Goal: Information Seeking & Learning: Learn about a topic

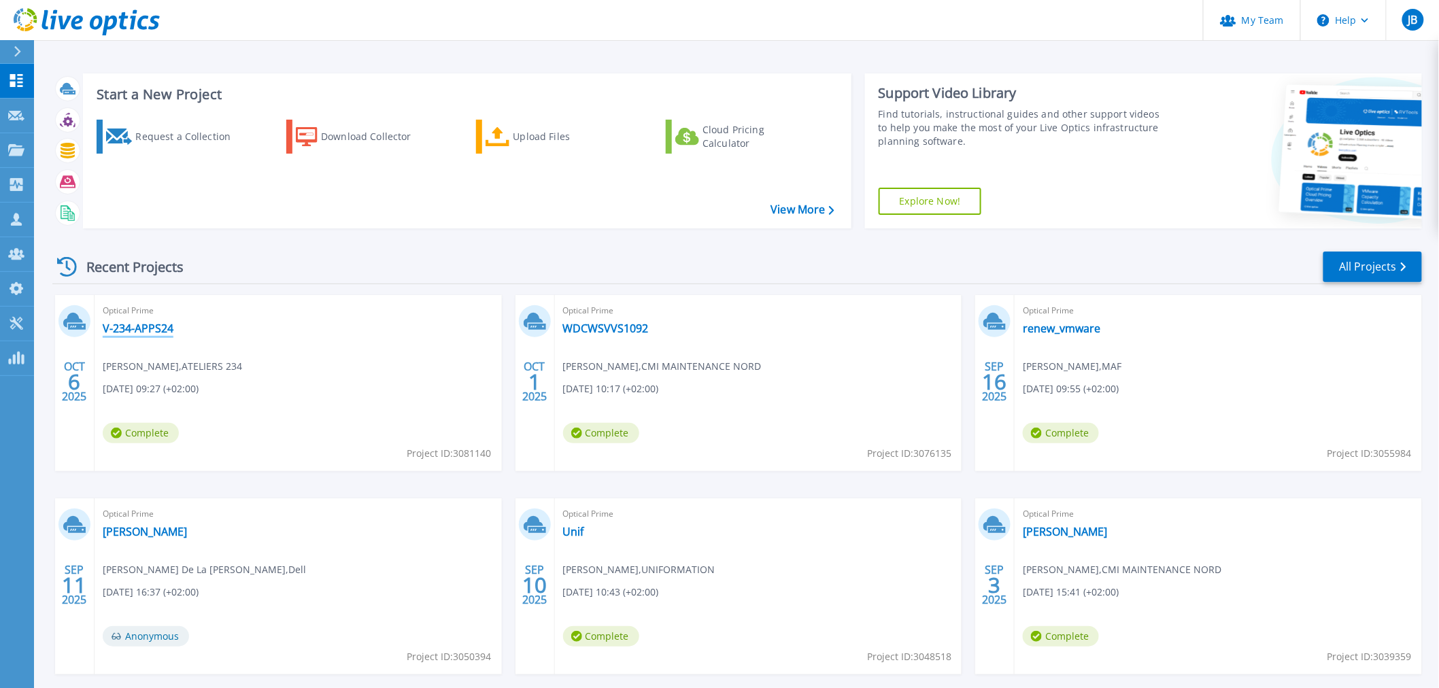
click at [143, 323] on link "V-234-APPS24" at bounding box center [138, 329] width 71 height 14
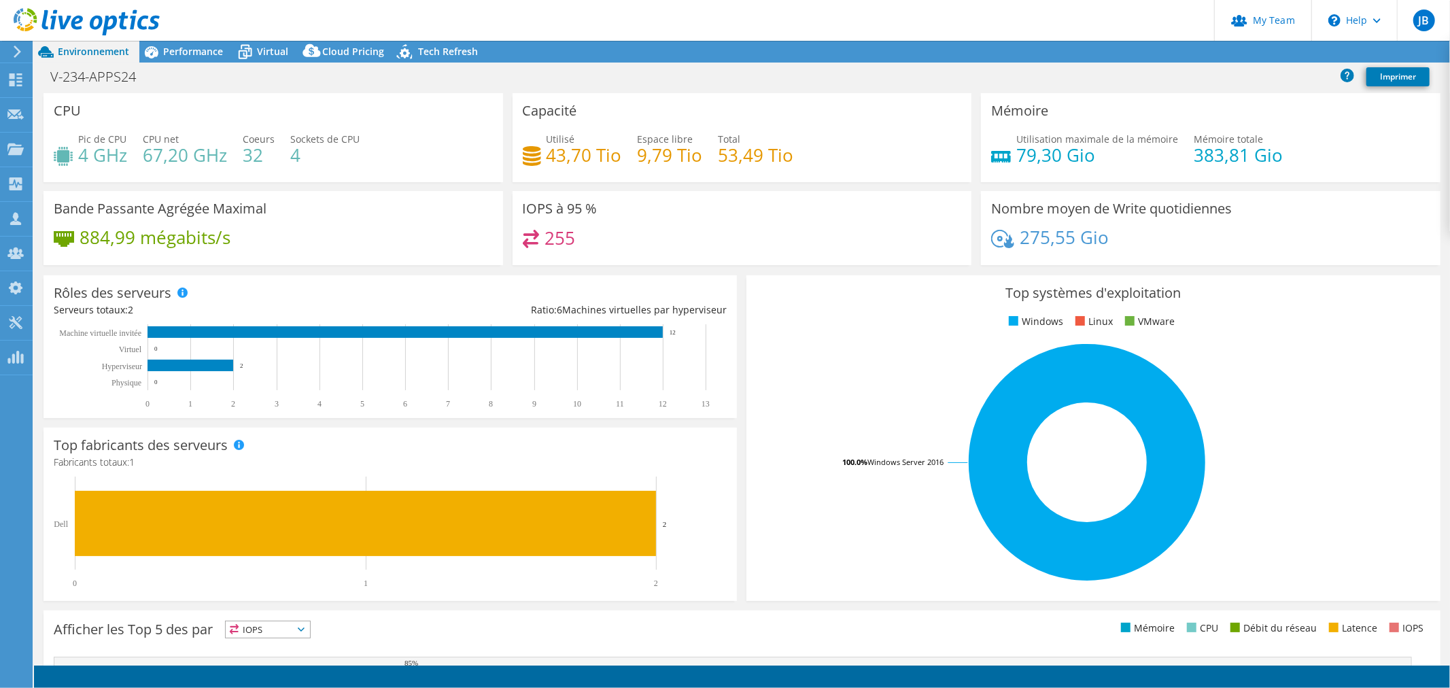
select select "USD"
click at [205, 41] on div "Performance" at bounding box center [186, 52] width 94 height 22
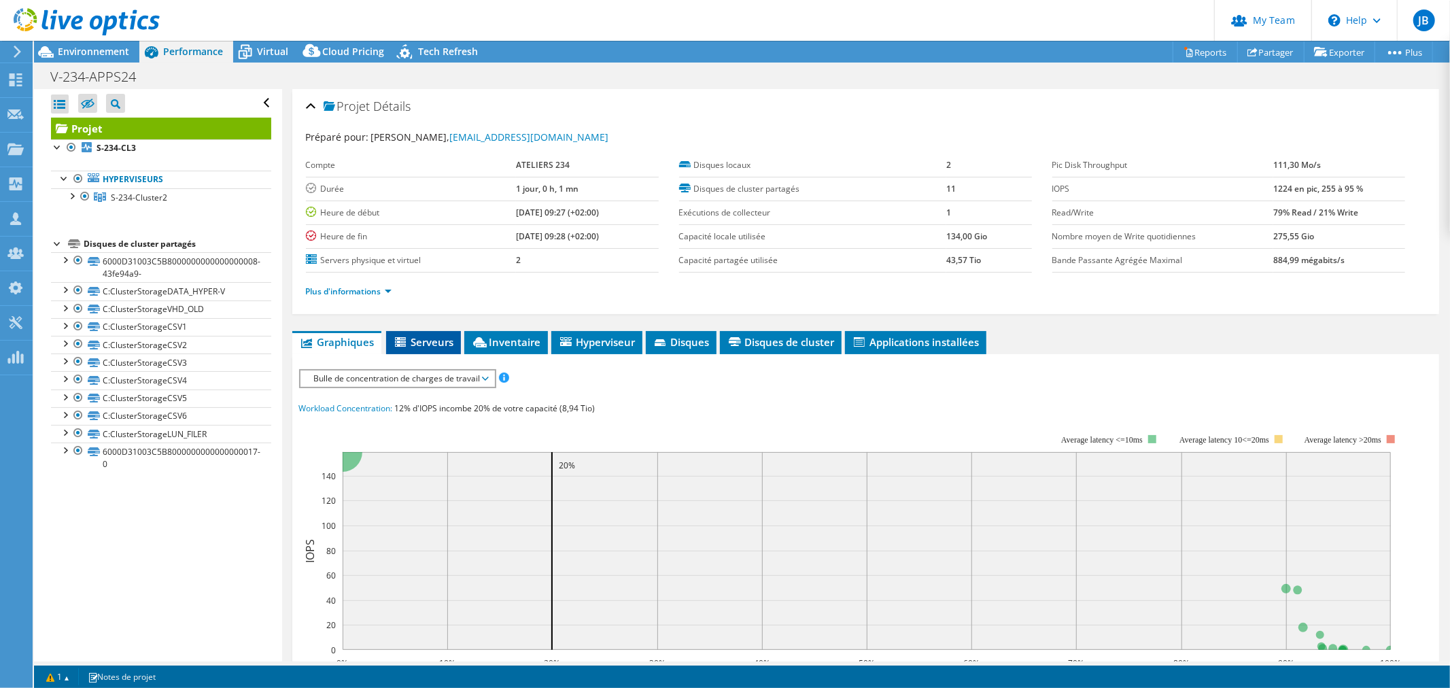
click at [449, 337] on span "Serveurs" at bounding box center [423, 342] width 61 height 14
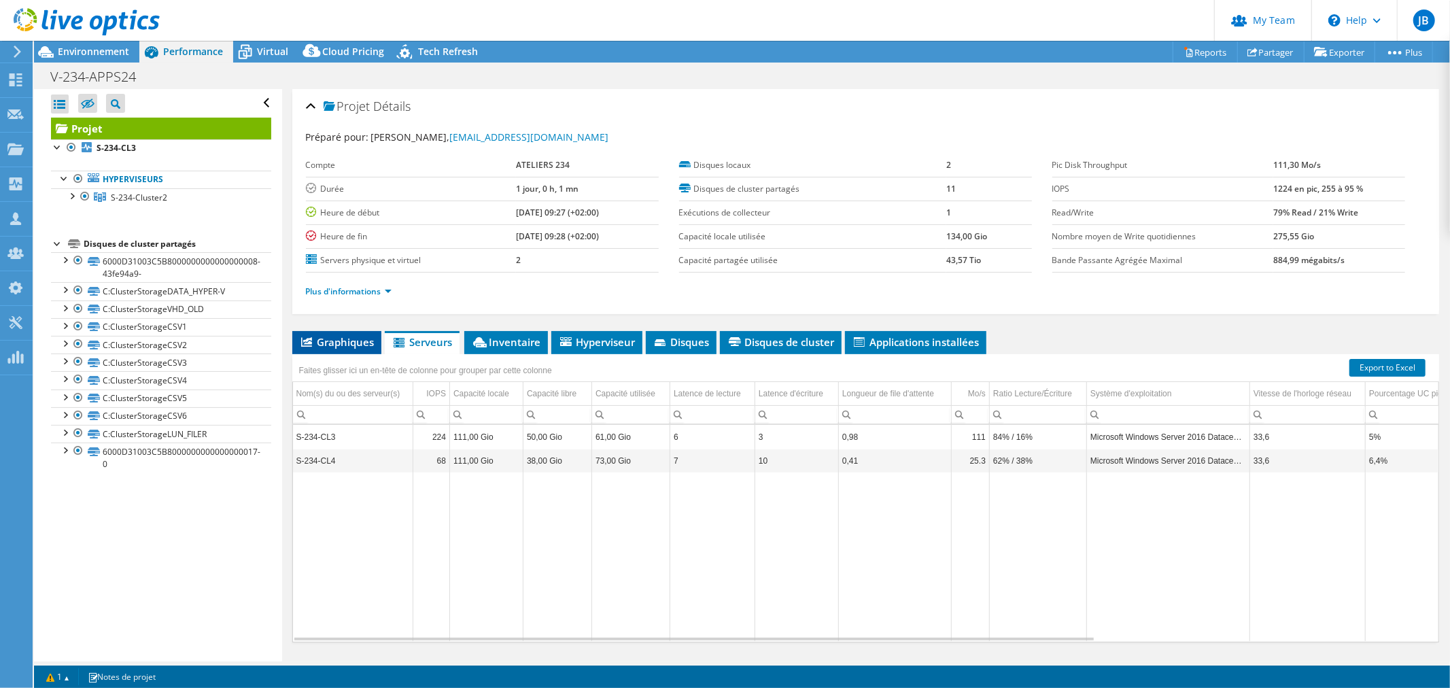
scroll to position [32, 0]
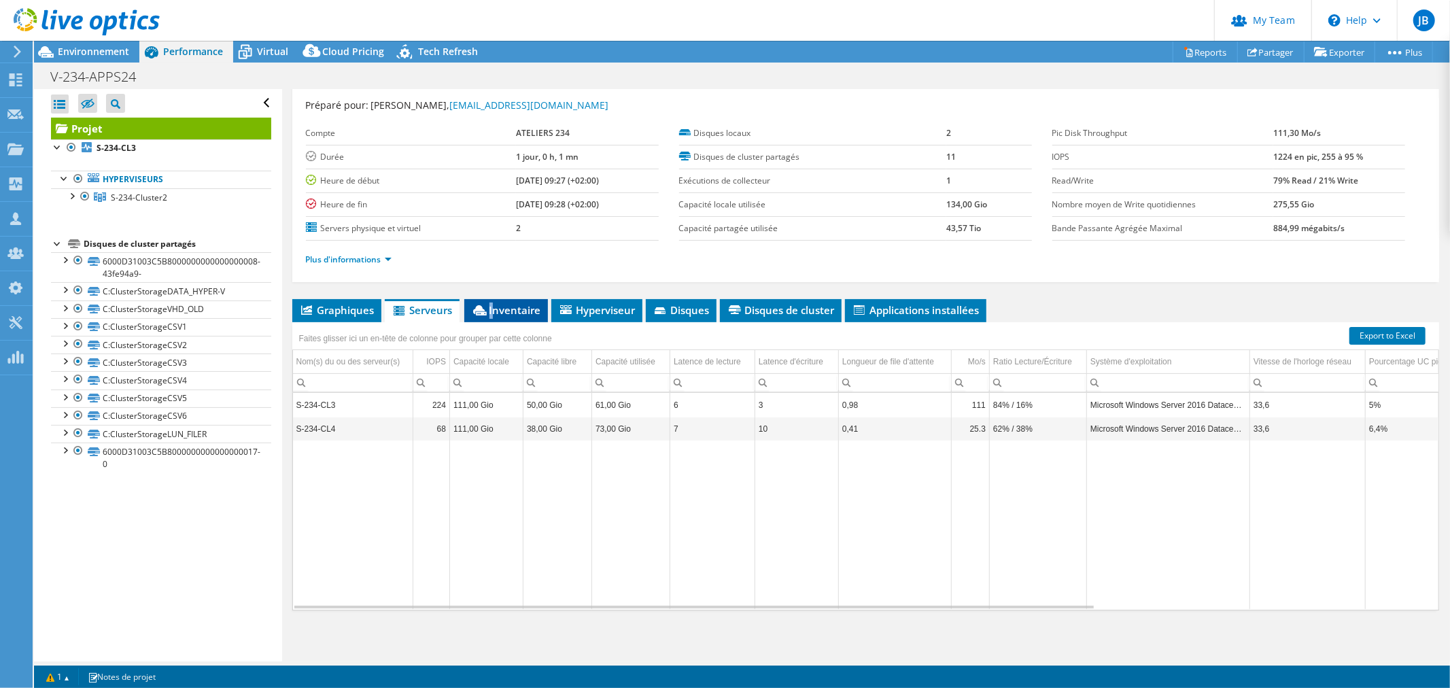
click at [492, 307] on span "Inventaire" at bounding box center [506, 310] width 70 height 14
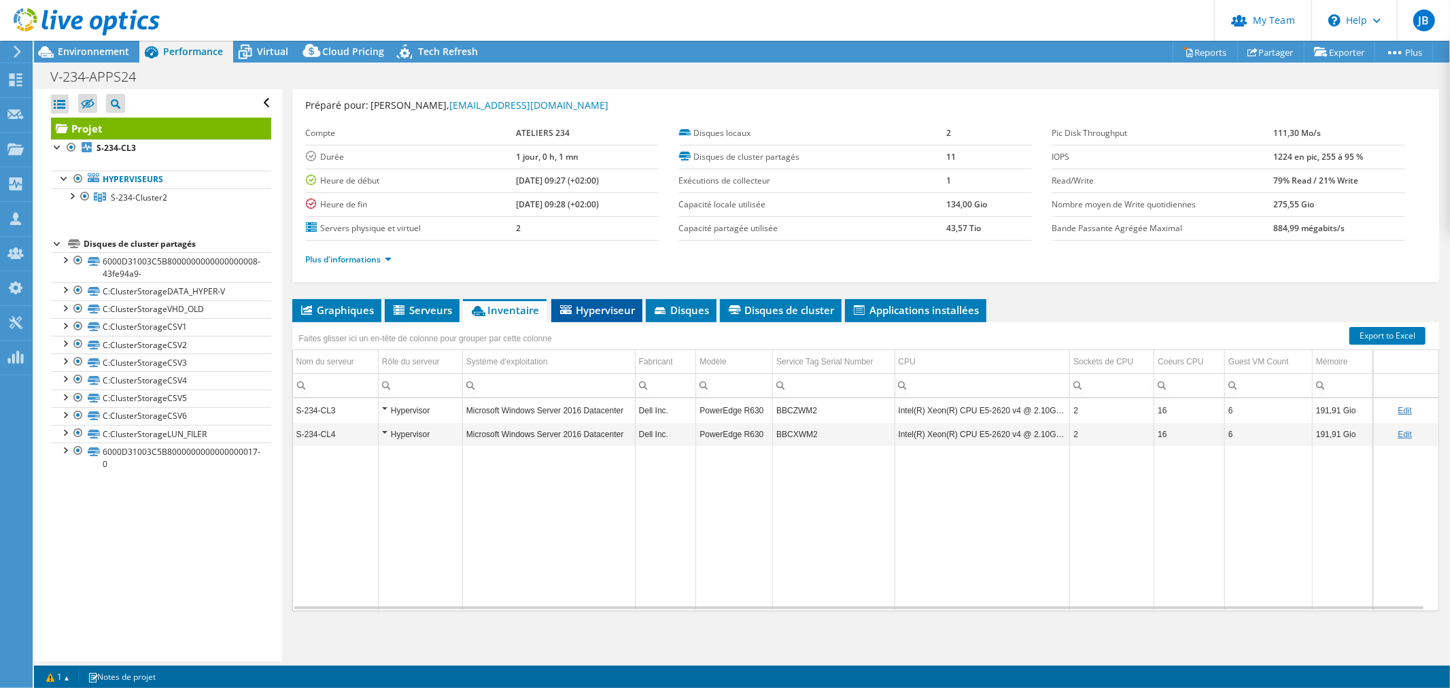
click at [570, 305] on icon at bounding box center [566, 309] width 12 height 9
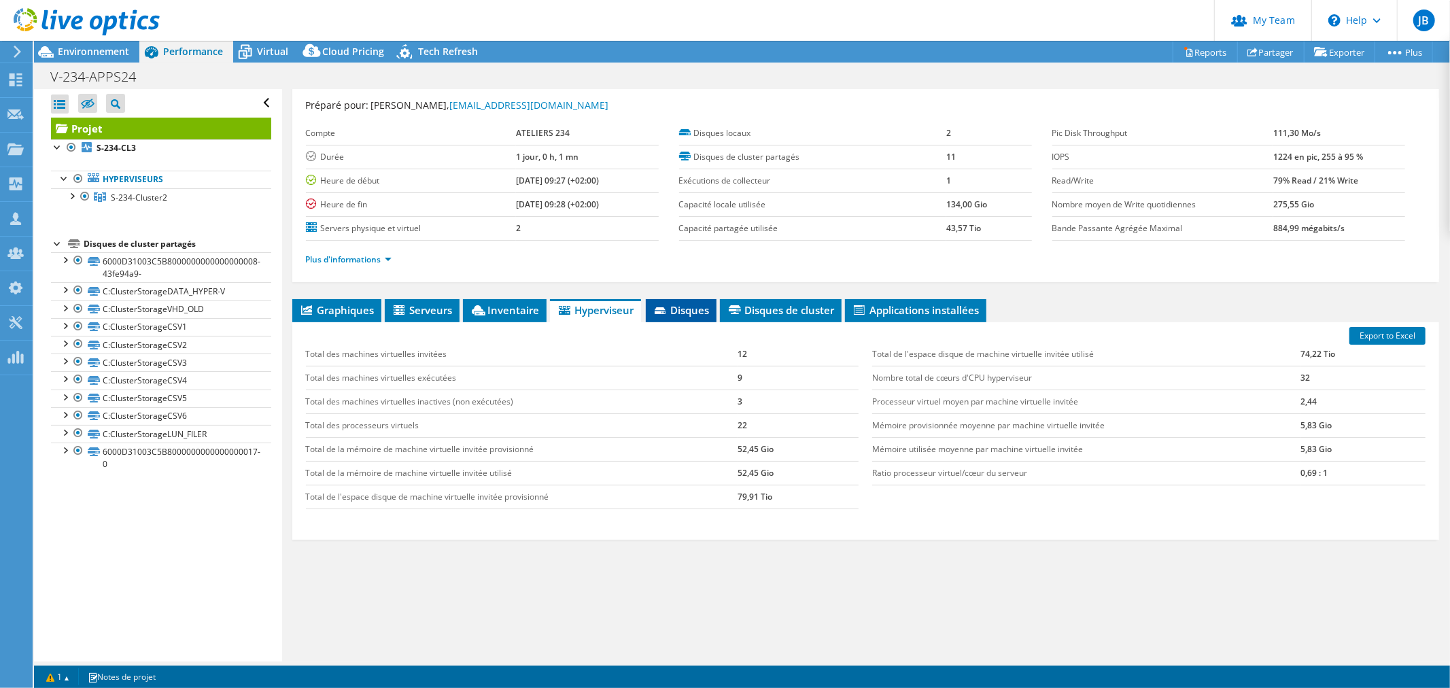
click at [661, 303] on span "Disques" at bounding box center [681, 310] width 57 height 14
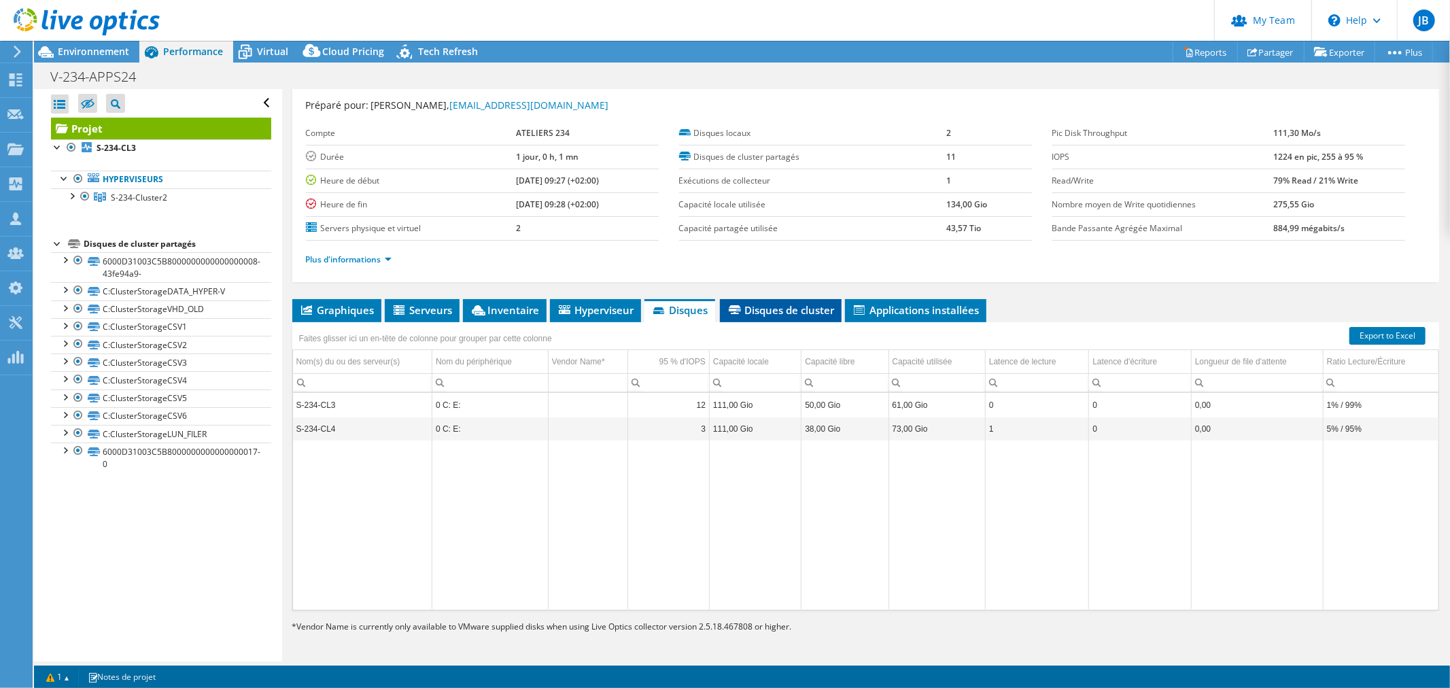
click at [747, 303] on span "Disques de cluster" at bounding box center [781, 310] width 108 height 14
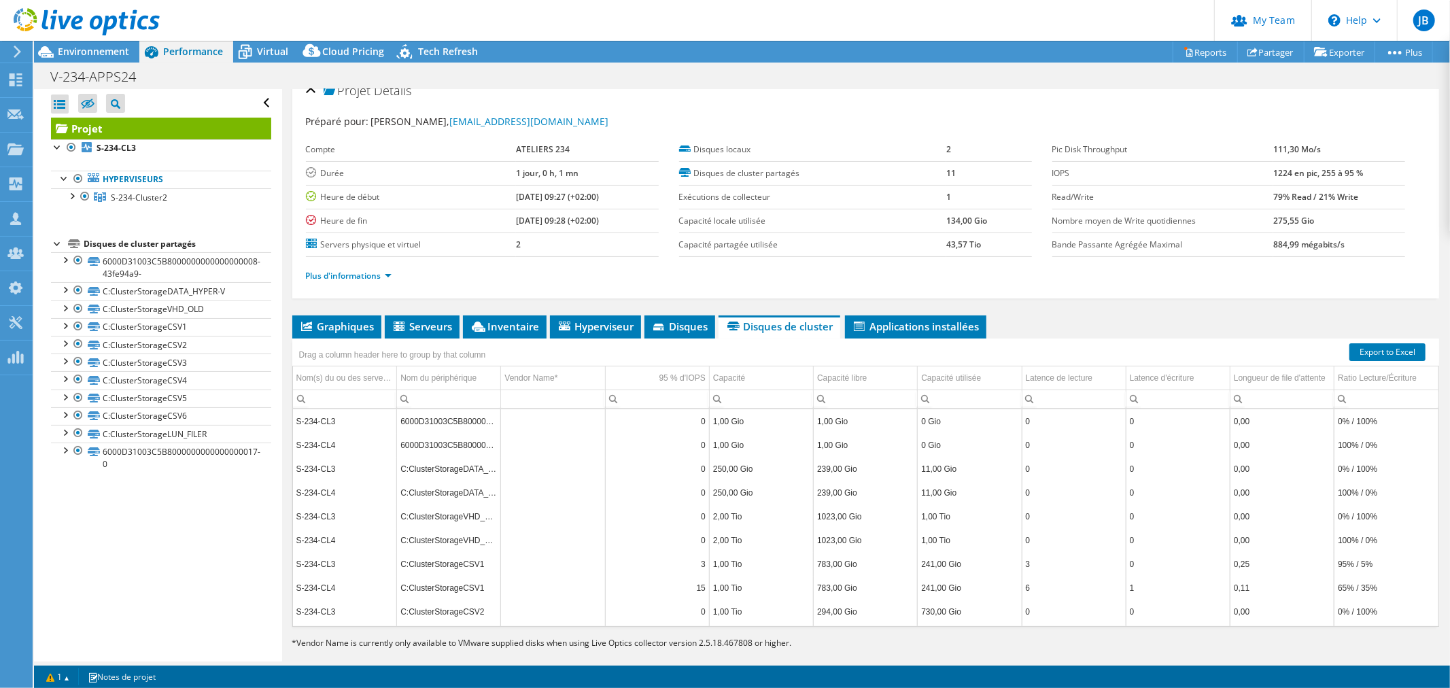
scroll to position [0, 0]
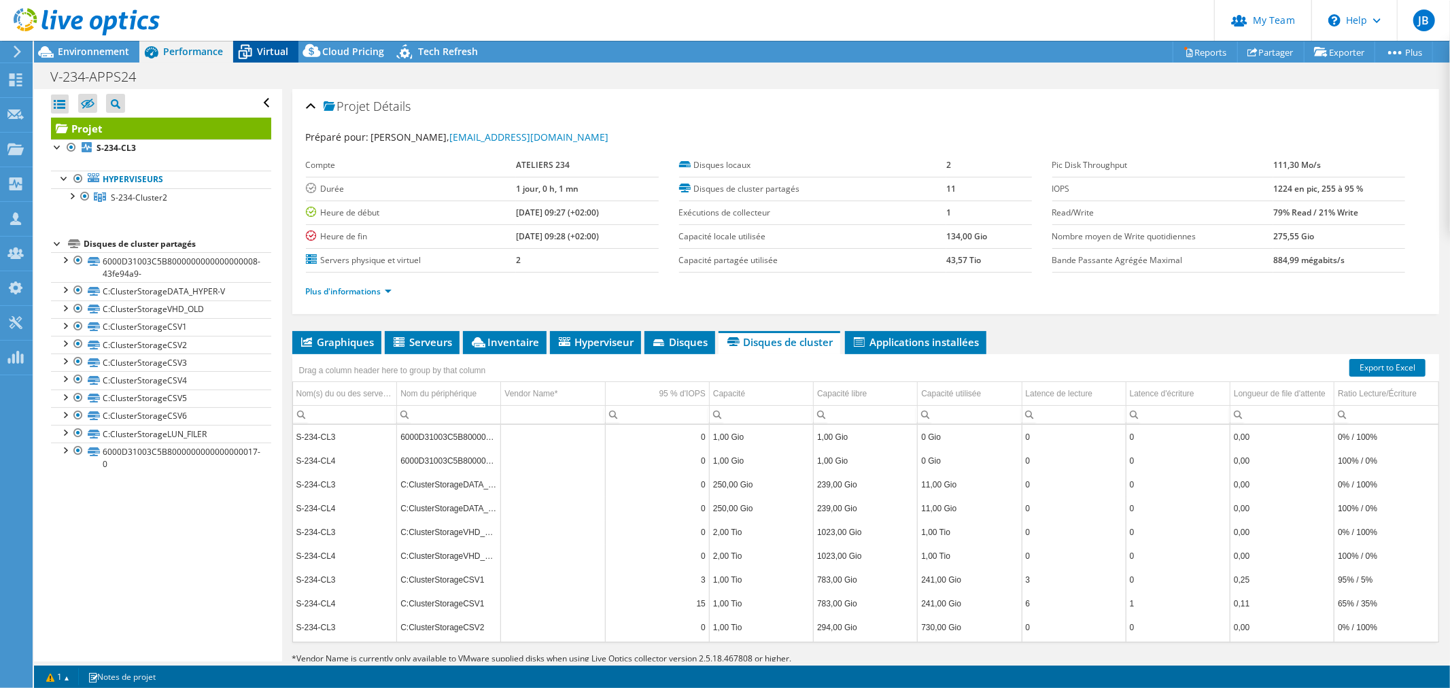
click at [272, 46] on span "Virtual" at bounding box center [272, 51] width 31 height 13
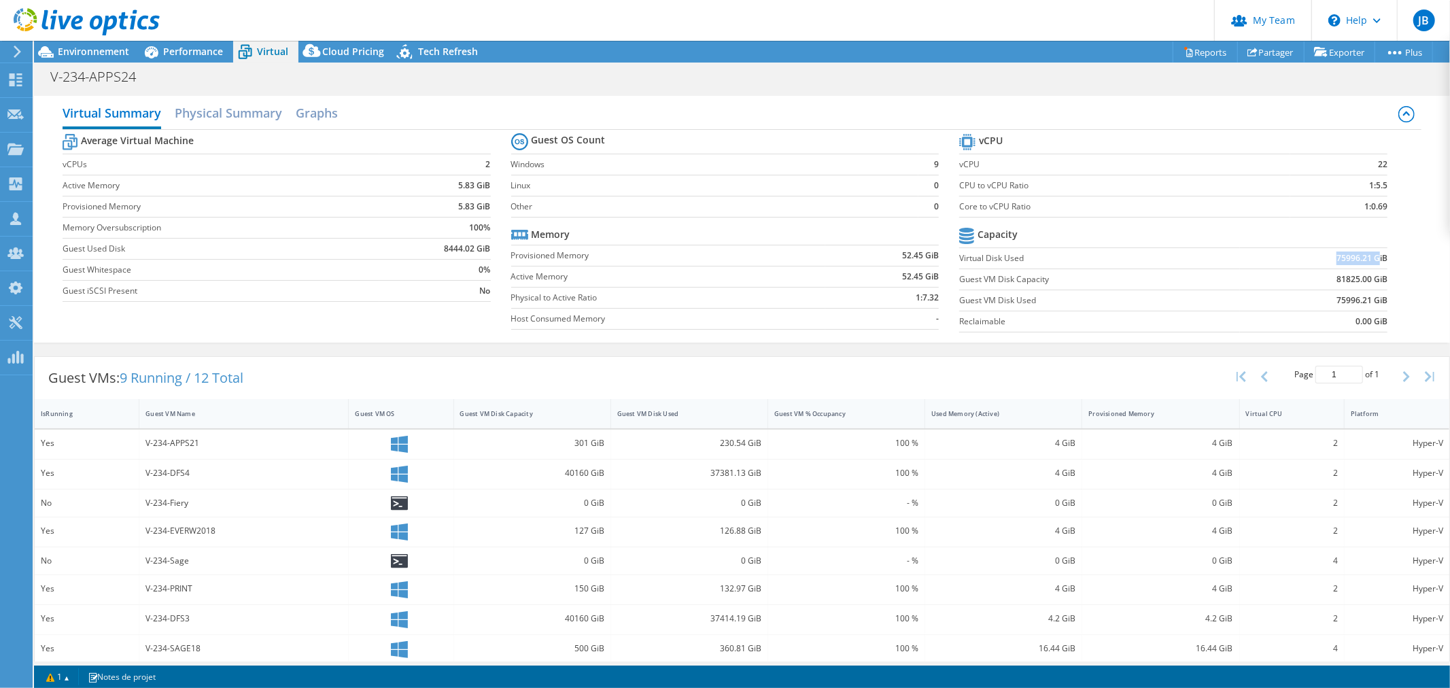
drag, startPoint x: 1323, startPoint y: 260, endPoint x: 1367, endPoint y: 254, distance: 44.6
click at [1367, 254] on td "75996.21 GiB" at bounding box center [1314, 258] width 148 height 21
drag, startPoint x: 1311, startPoint y: 277, endPoint x: 1353, endPoint y: 275, distance: 42.2
click at [1353, 275] on td "81825.00 GiB" at bounding box center [1314, 279] width 148 height 21
drag, startPoint x: 1310, startPoint y: 294, endPoint x: 1376, endPoint y: 296, distance: 66.0
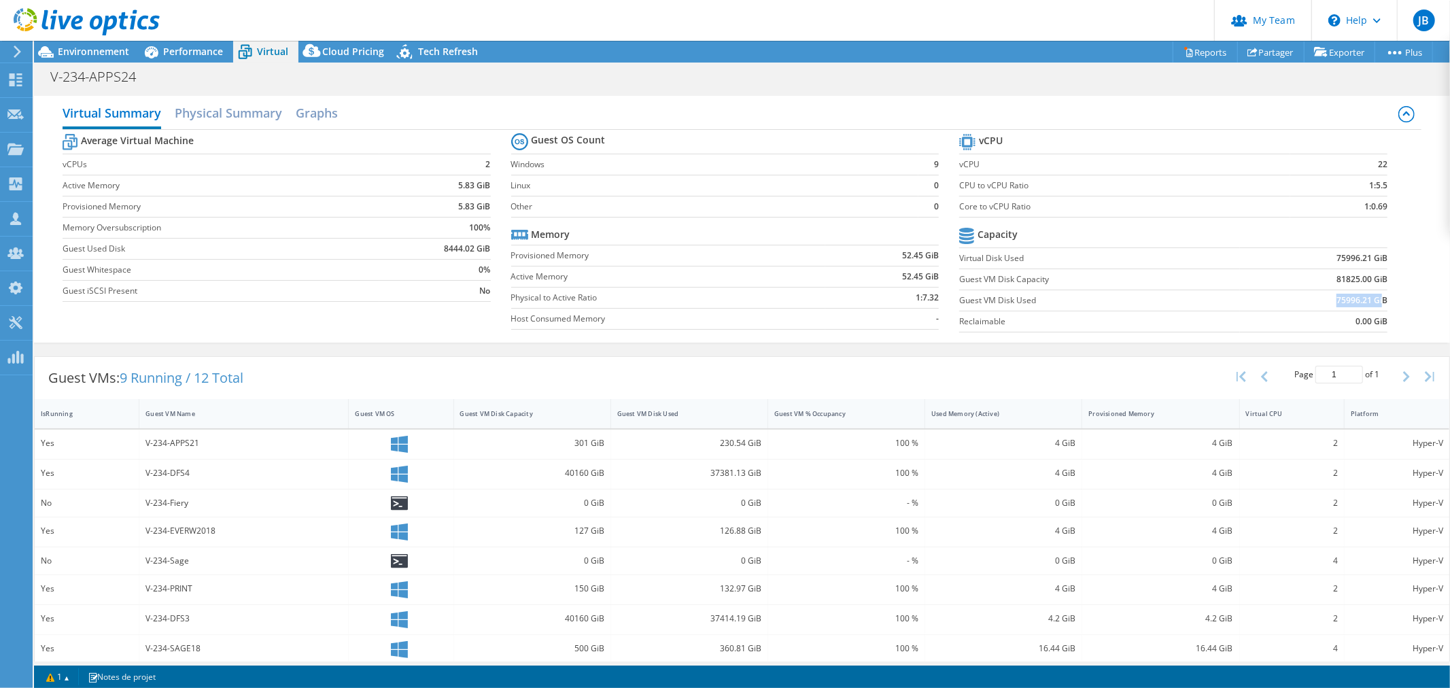
click at [1376, 296] on td "75996.21 GiB" at bounding box center [1314, 300] width 148 height 21
click at [1119, 301] on label "Guest VM Disk Used" at bounding box center [1099, 301] width 280 height 14
click at [193, 50] on span "Performance" at bounding box center [193, 51] width 60 height 13
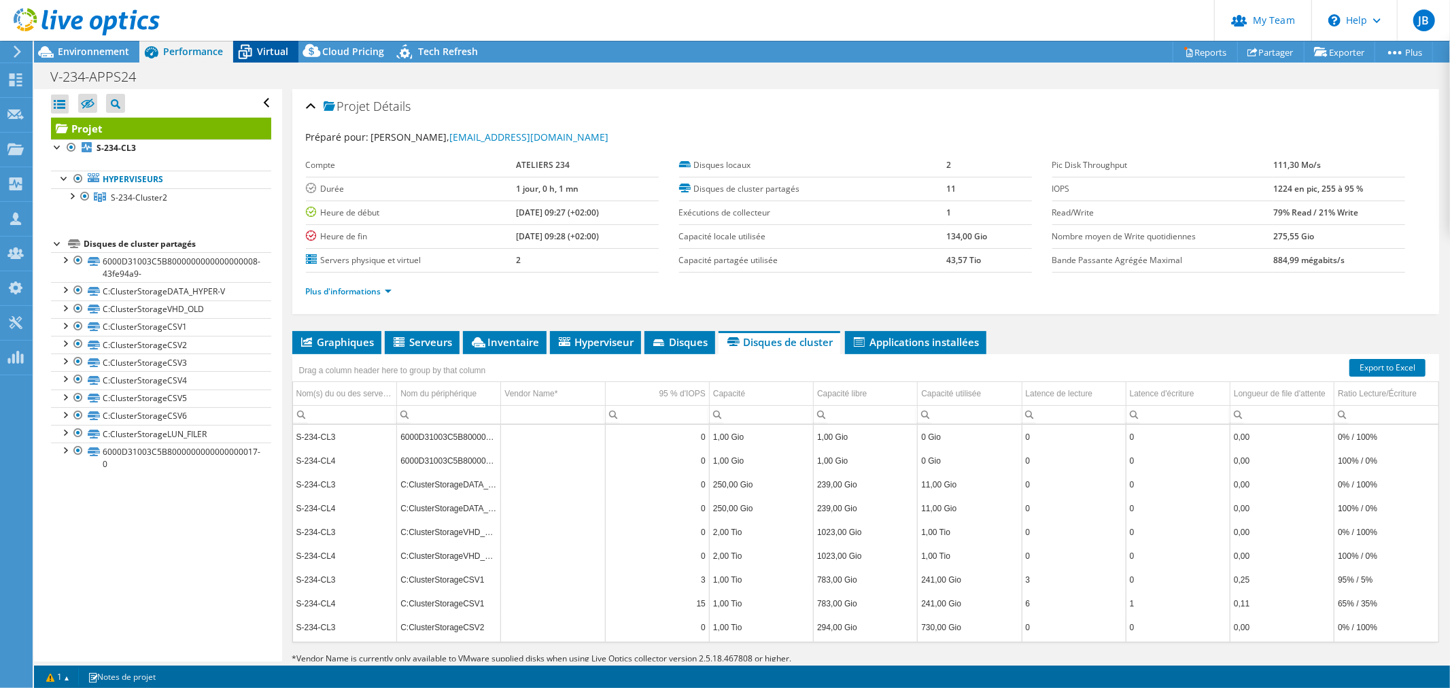
click at [262, 48] on span "Virtual" at bounding box center [272, 51] width 31 height 13
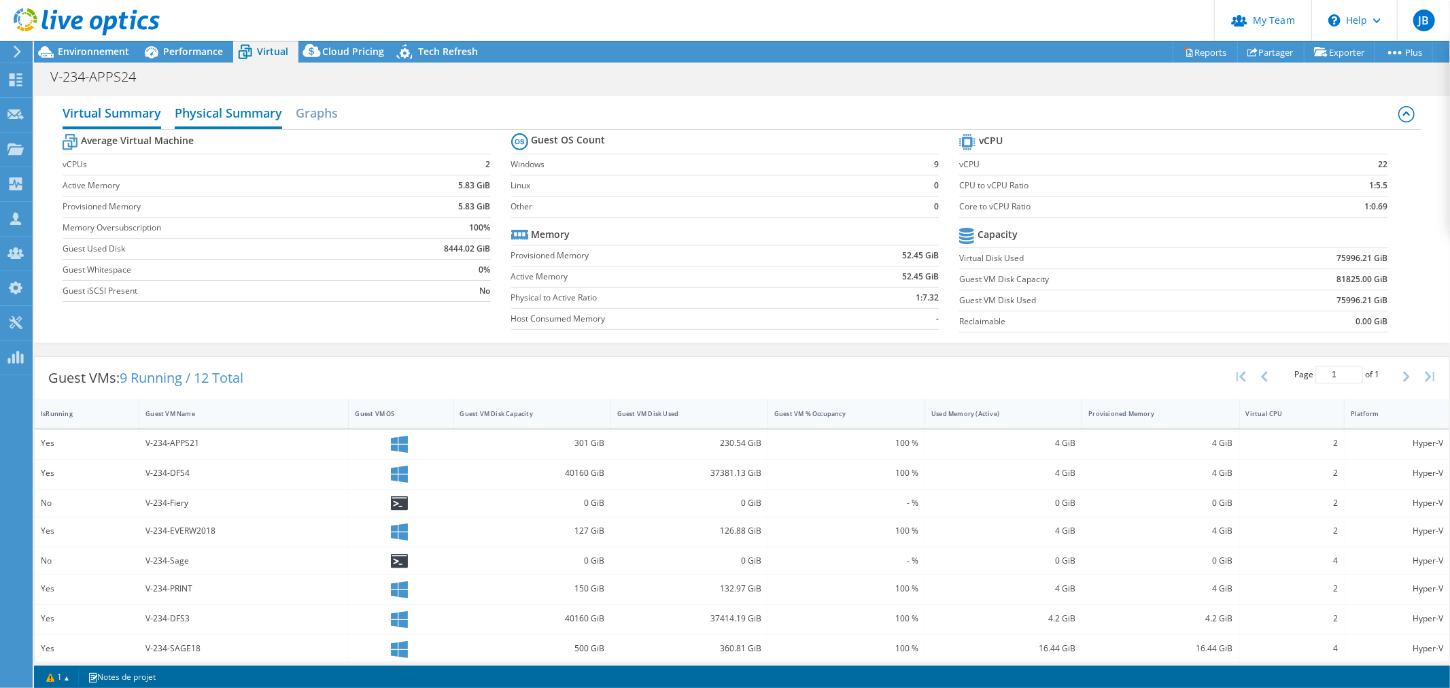
click at [231, 104] on h2 "Physical Summary" at bounding box center [228, 114] width 107 height 30
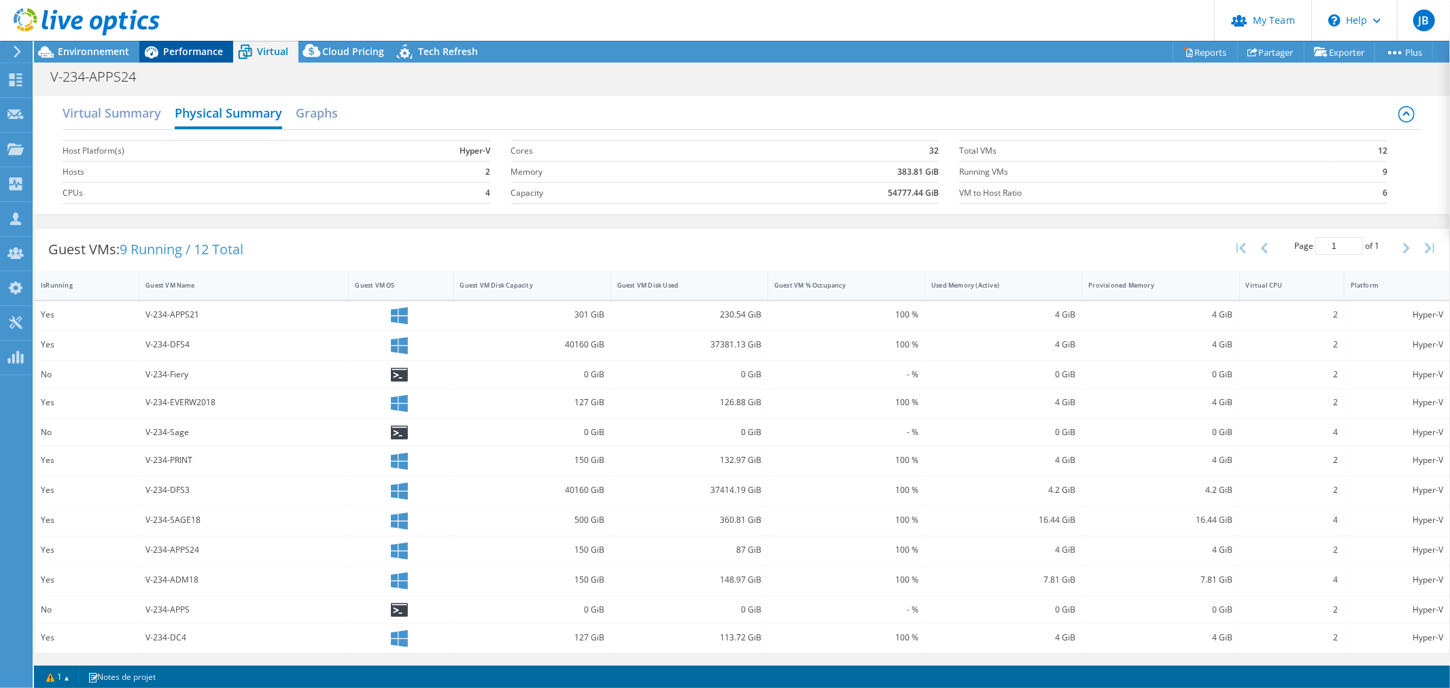
click at [173, 52] on span "Performance" at bounding box center [193, 51] width 60 height 13
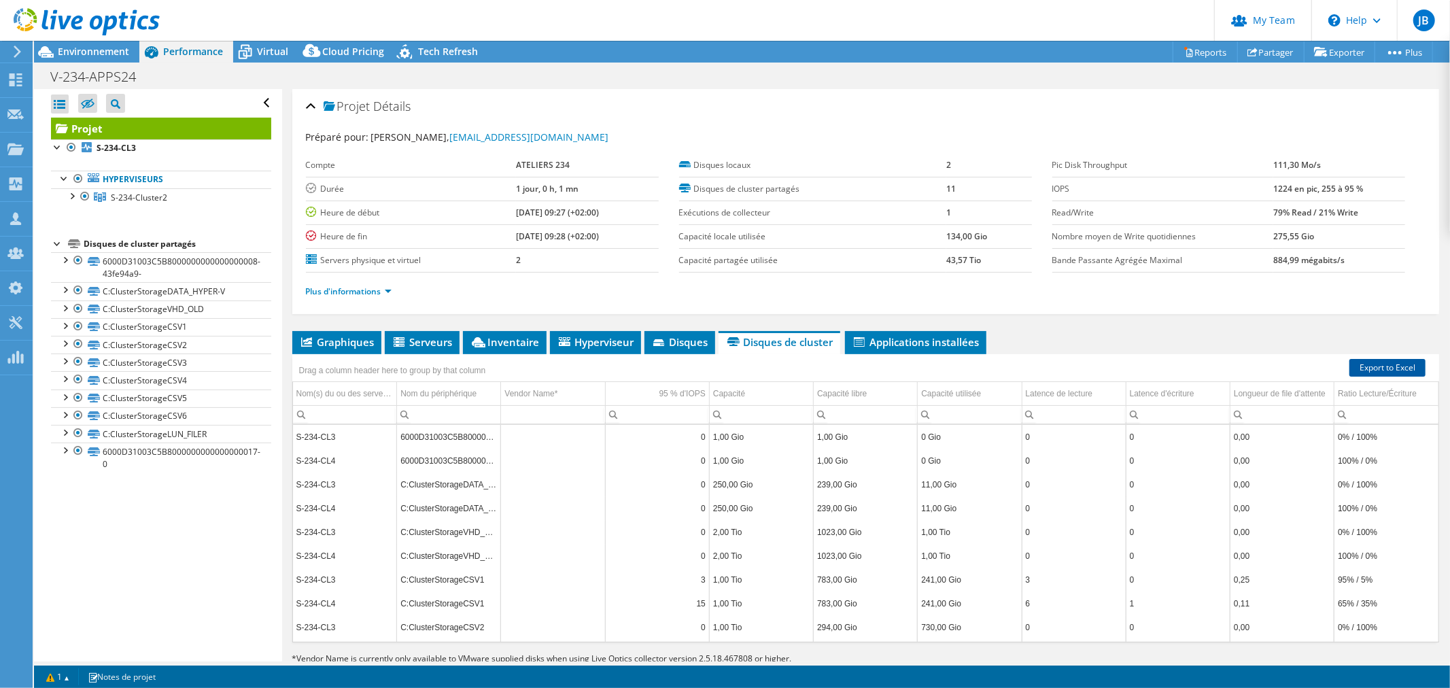
click at [1365, 360] on link "Export to Excel" at bounding box center [1388, 368] width 76 height 18
click at [409, 335] on span "Serveurs" at bounding box center [422, 342] width 61 height 14
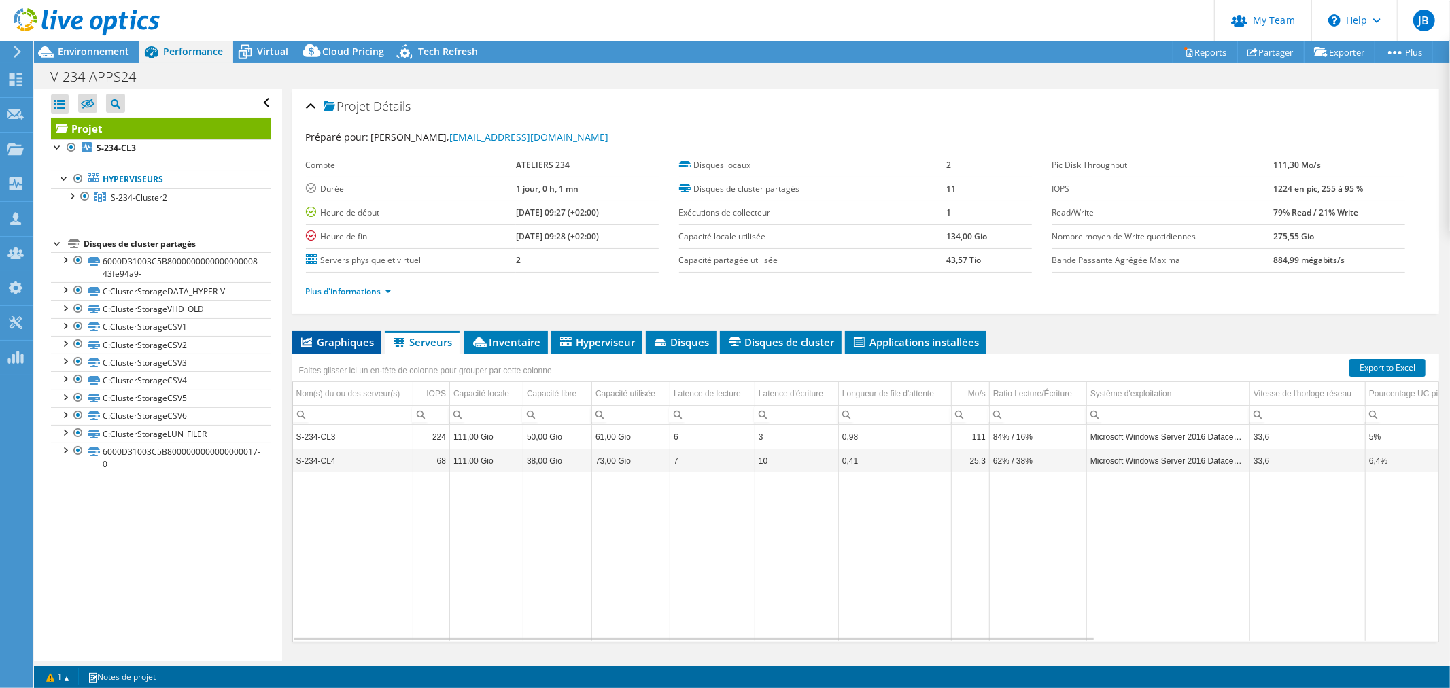
click at [329, 344] on span "Graphiques" at bounding box center [336, 342] width 75 height 14
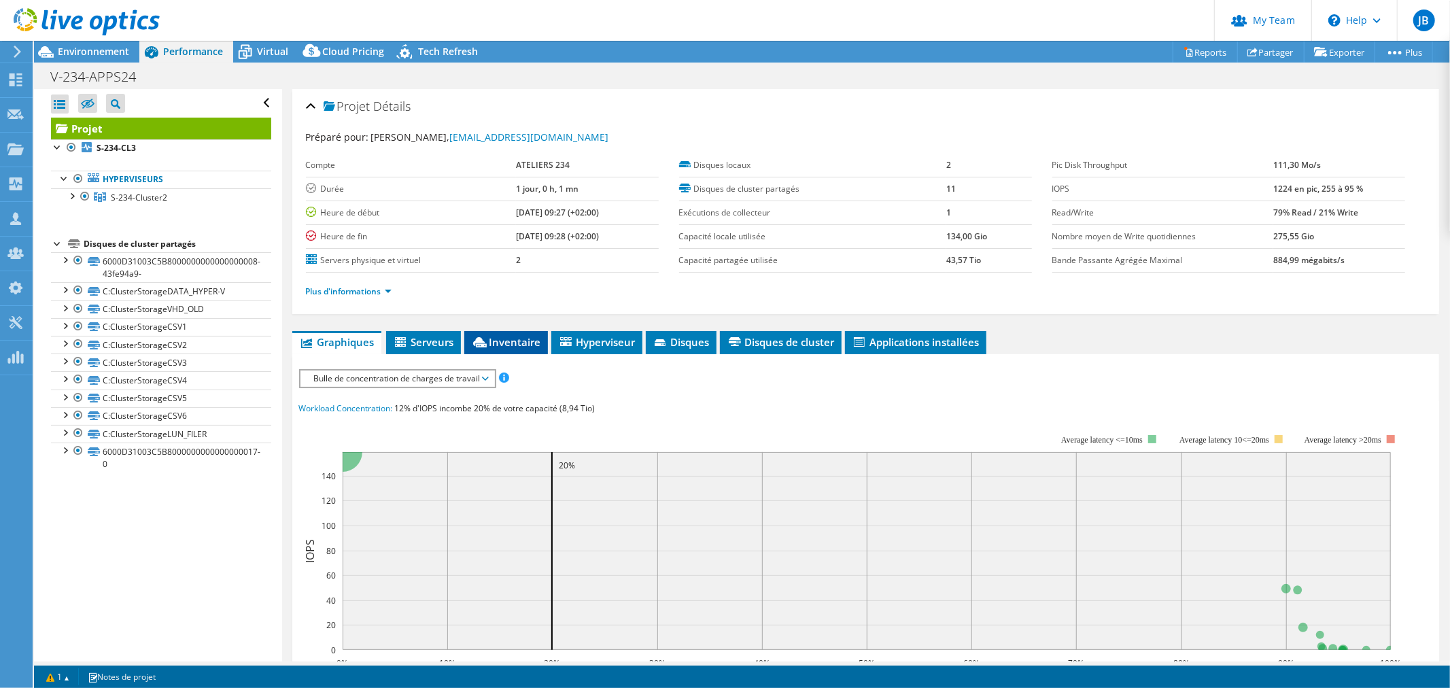
click at [513, 336] on span "Inventaire" at bounding box center [506, 342] width 70 height 14
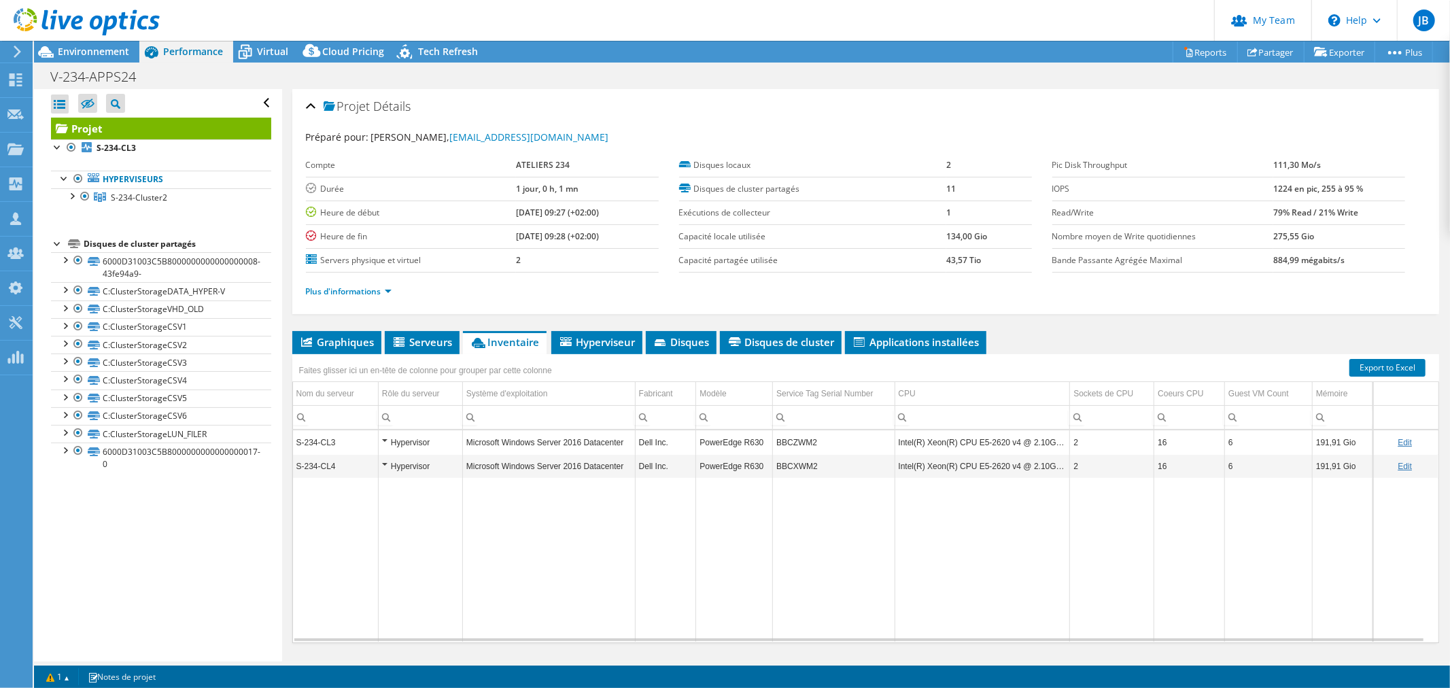
scroll to position [32, 0]
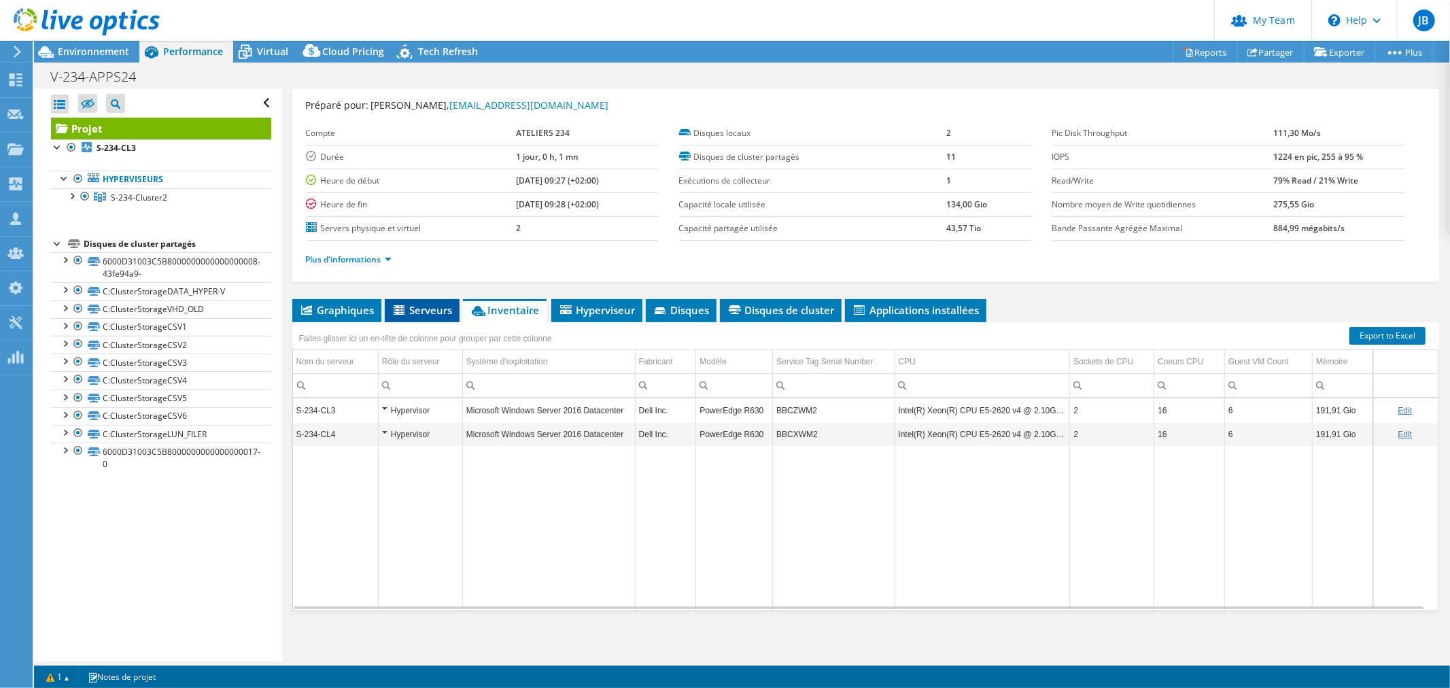
click at [436, 307] on span "Serveurs" at bounding box center [422, 310] width 61 height 14
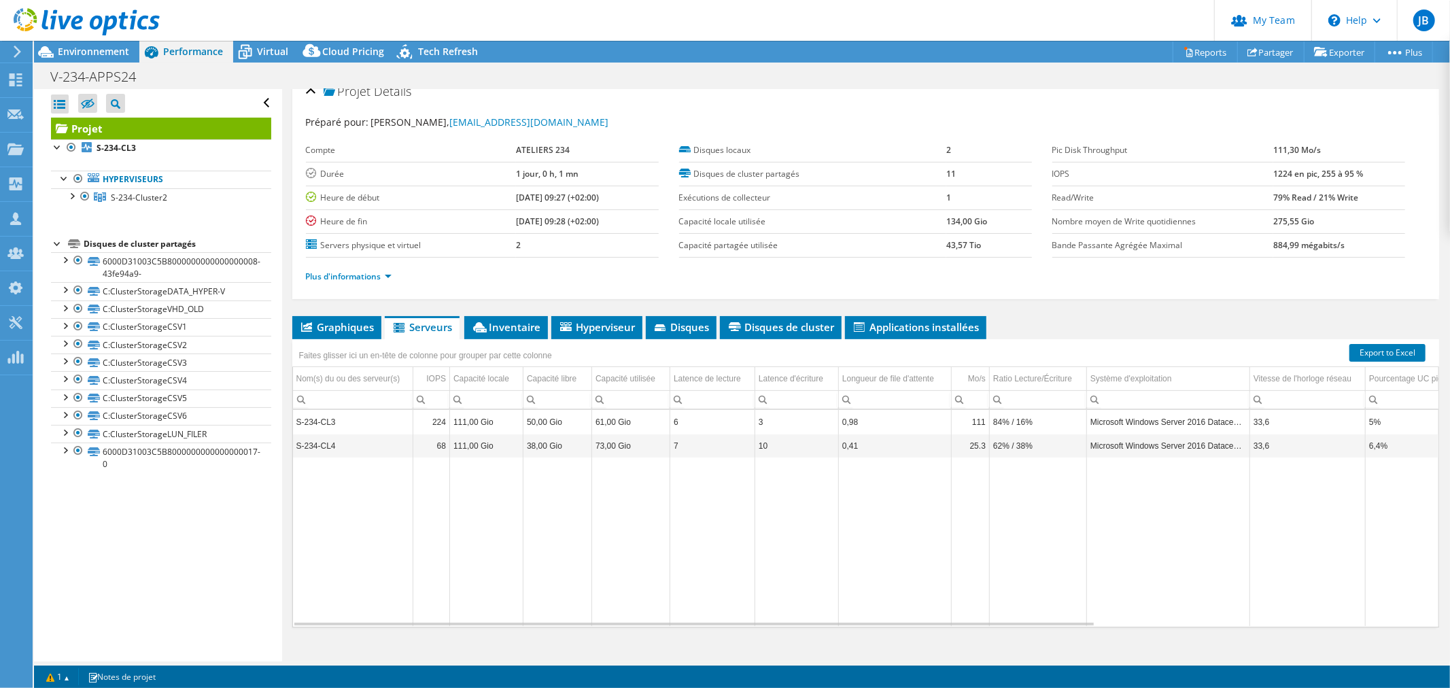
scroll to position [0, 0]
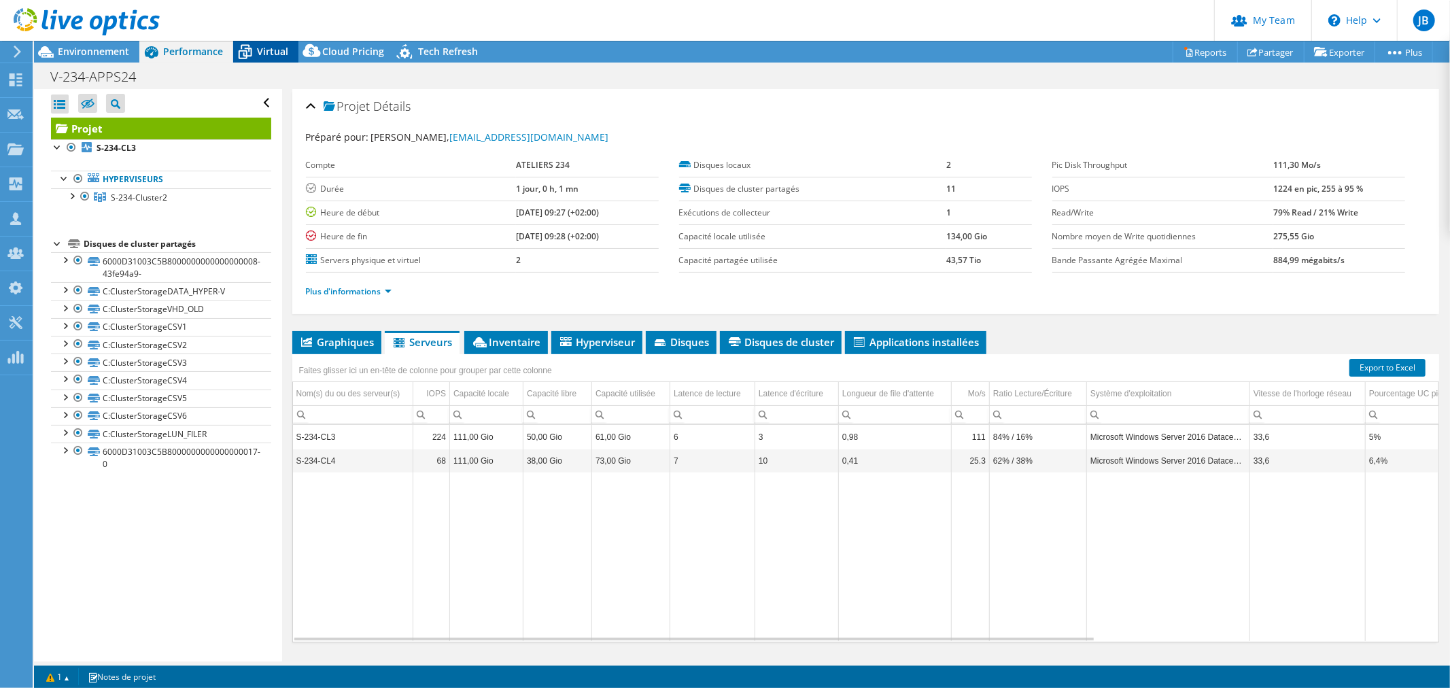
click at [260, 50] on span "Virtual" at bounding box center [272, 51] width 31 height 13
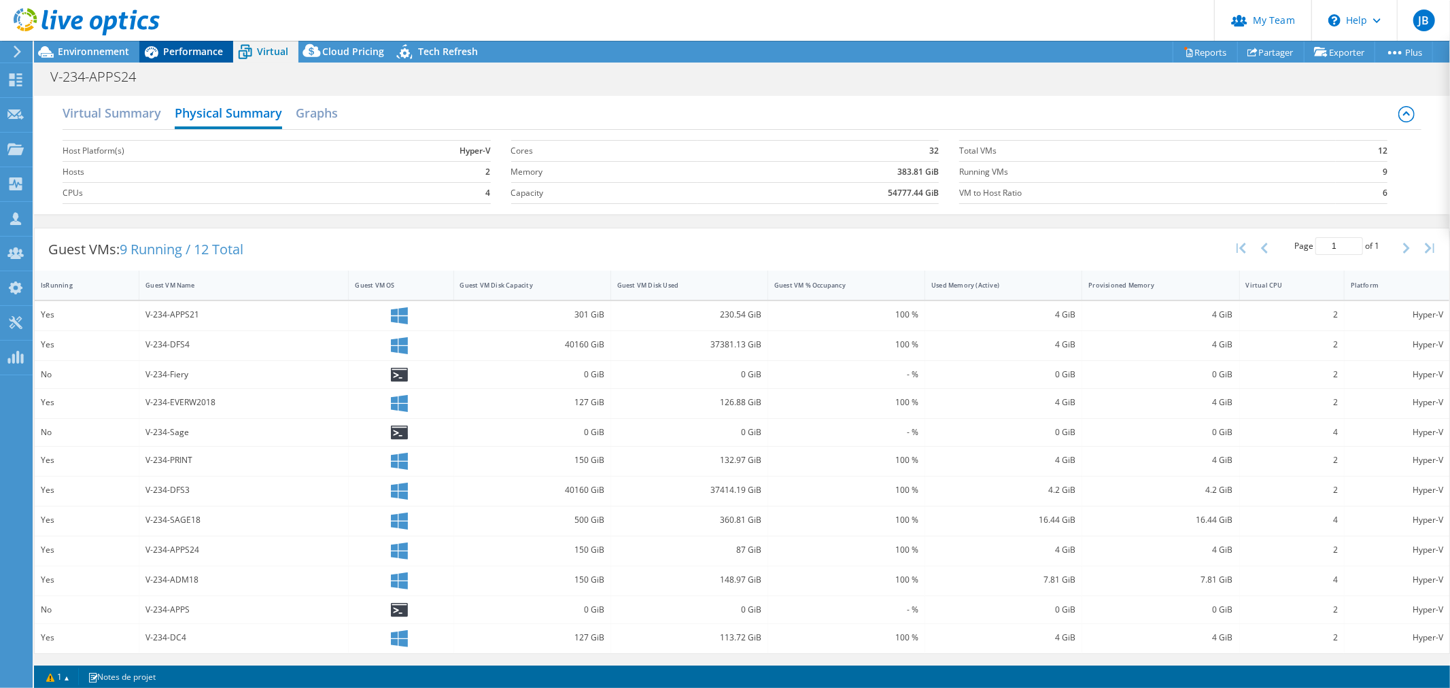
click at [199, 61] on div "Actions de projet Actions de projet Reports Partager Exporter vSAN ReadyNode Si…" at bounding box center [742, 364] width 1416 height 647
click at [195, 46] on span "Performance" at bounding box center [193, 51] width 60 height 13
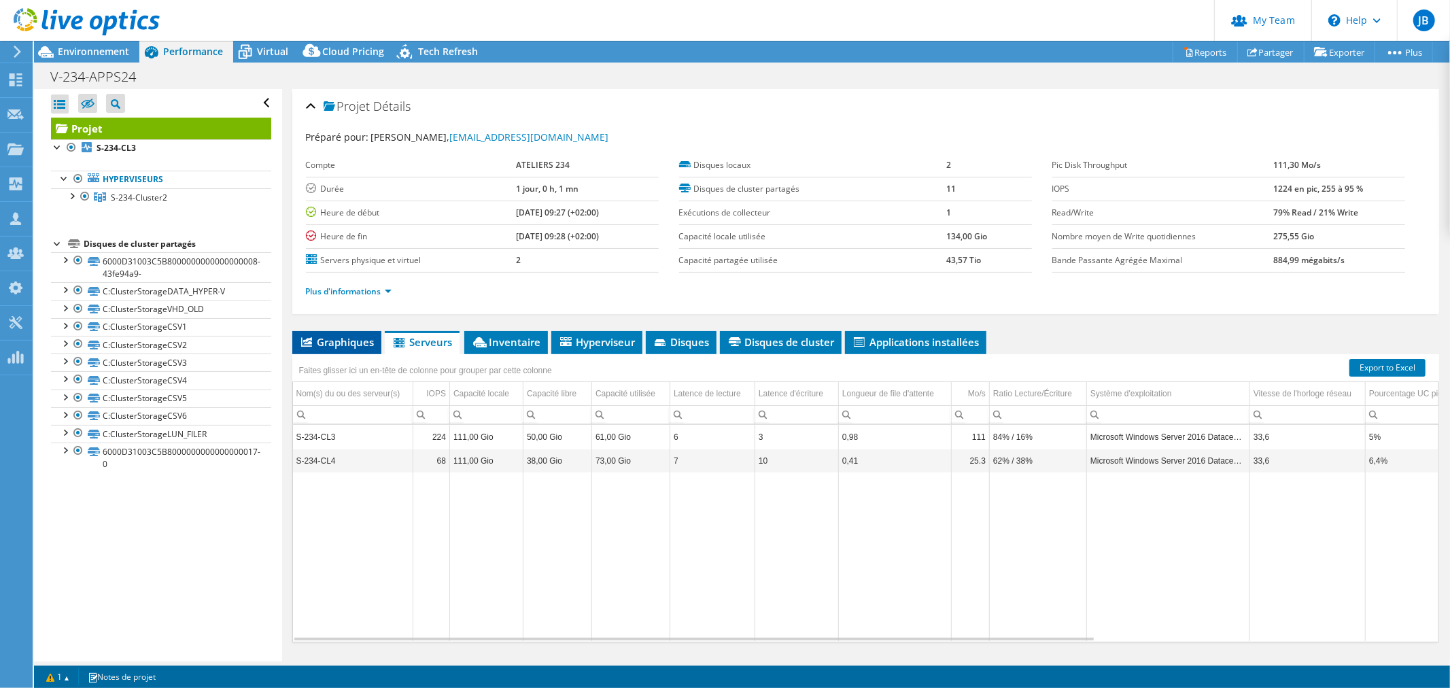
click at [335, 348] on li "Graphiques" at bounding box center [336, 342] width 89 height 23
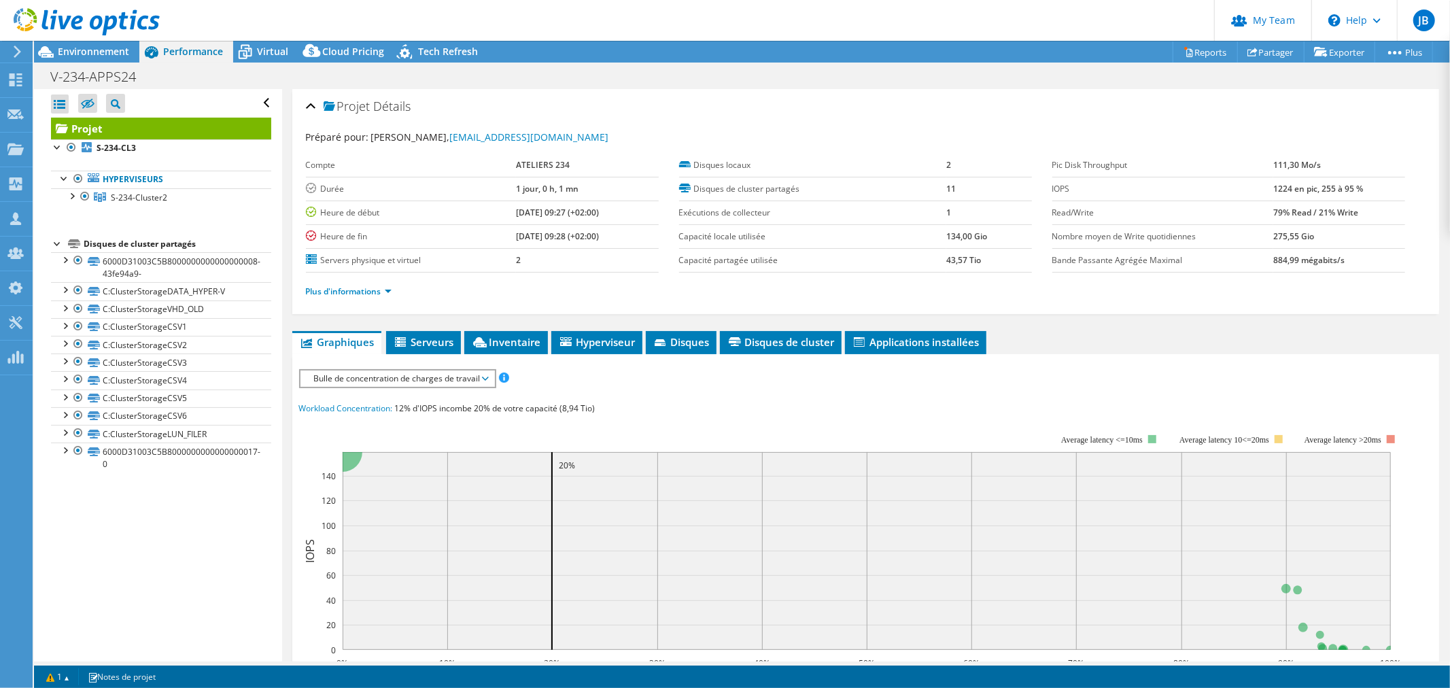
click at [389, 375] on span "Bulle de concentration de charges de travail" at bounding box center [397, 379] width 180 height 16
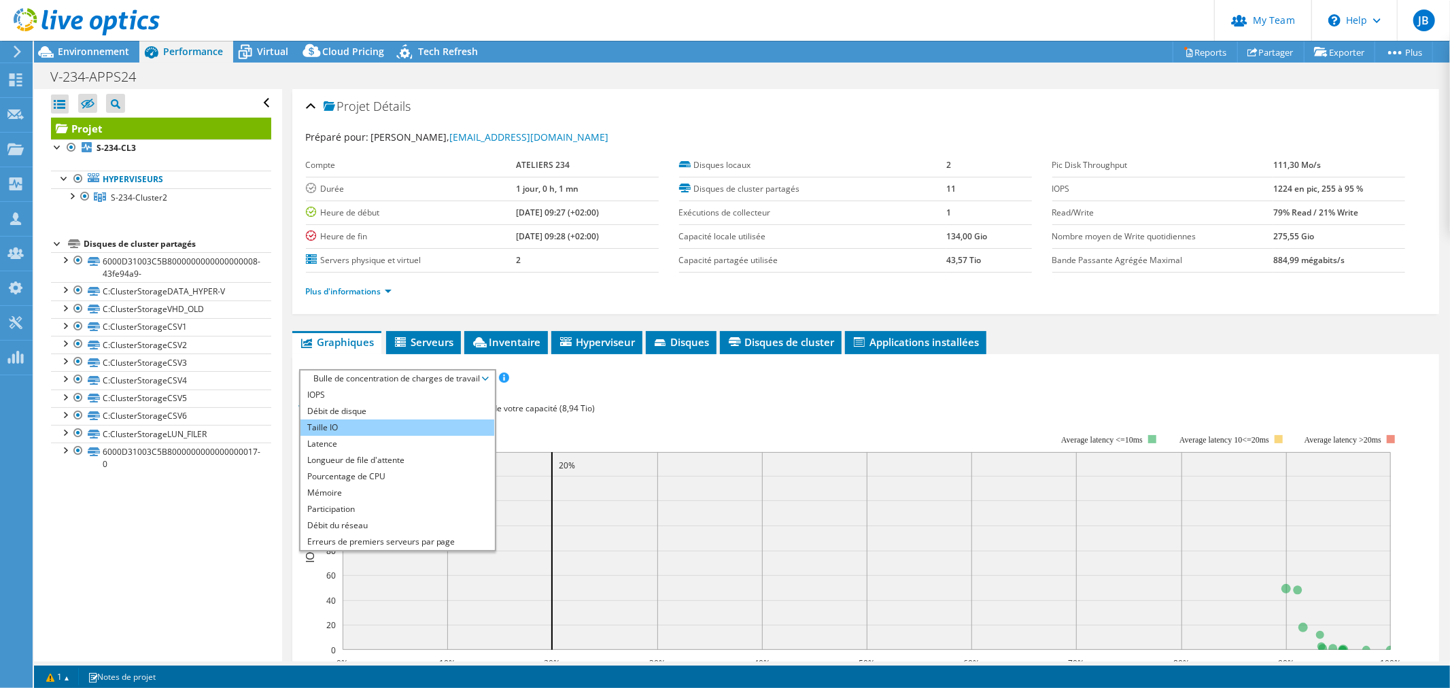
click at [345, 429] on li "Taille IO" at bounding box center [398, 428] width 194 height 16
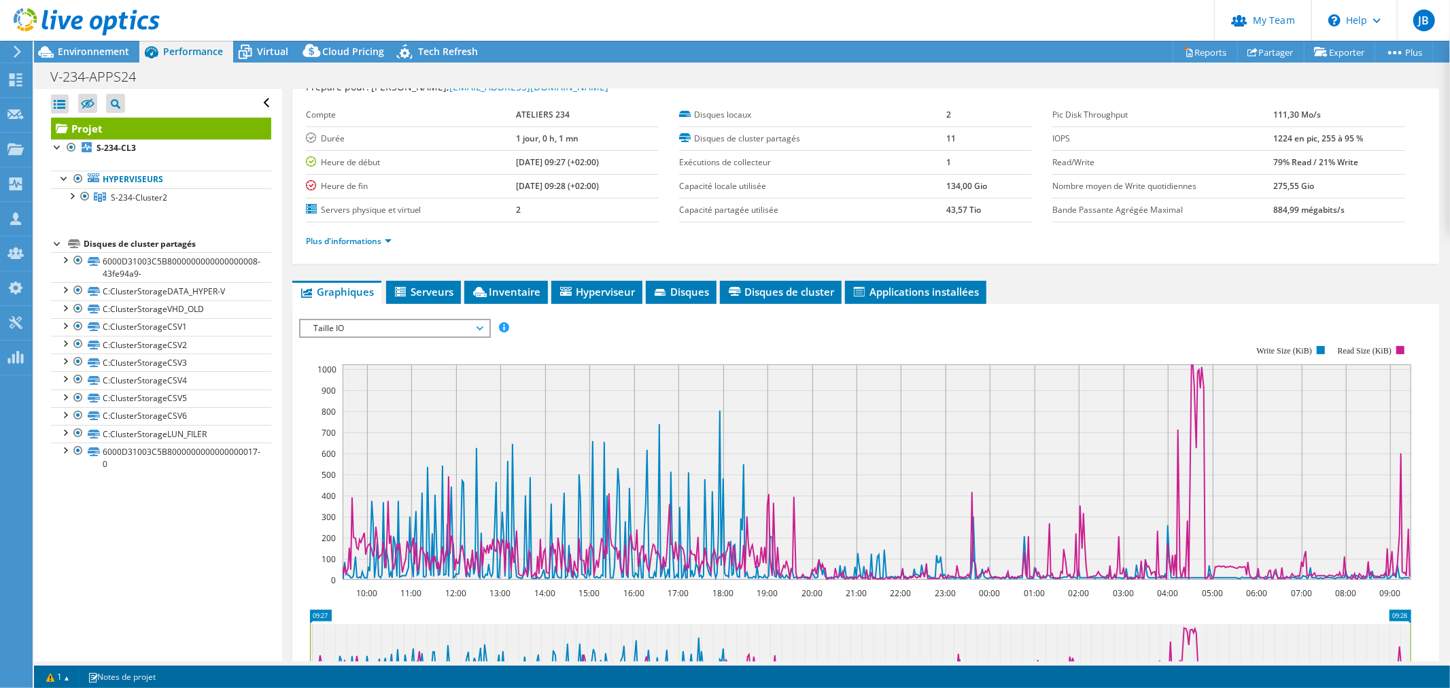
scroll to position [75, 0]
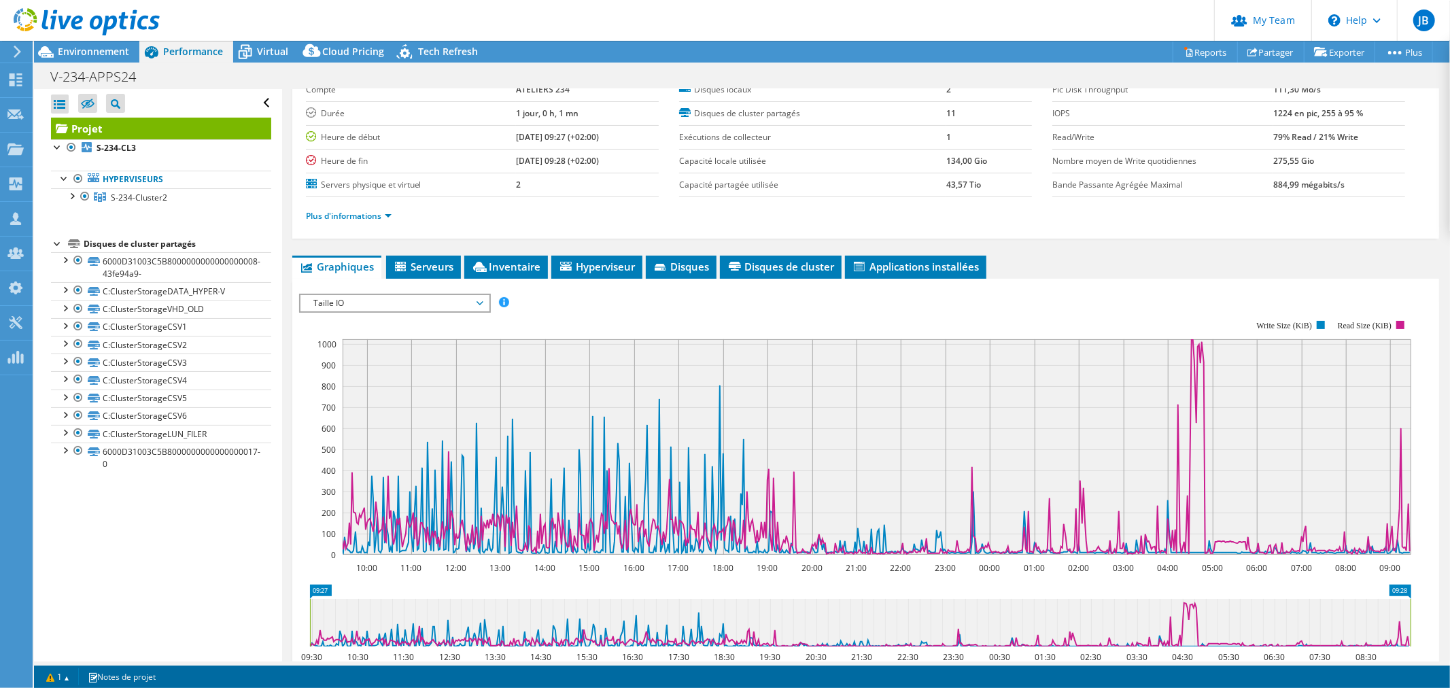
click at [402, 296] on span "Taille IO" at bounding box center [394, 303] width 175 height 16
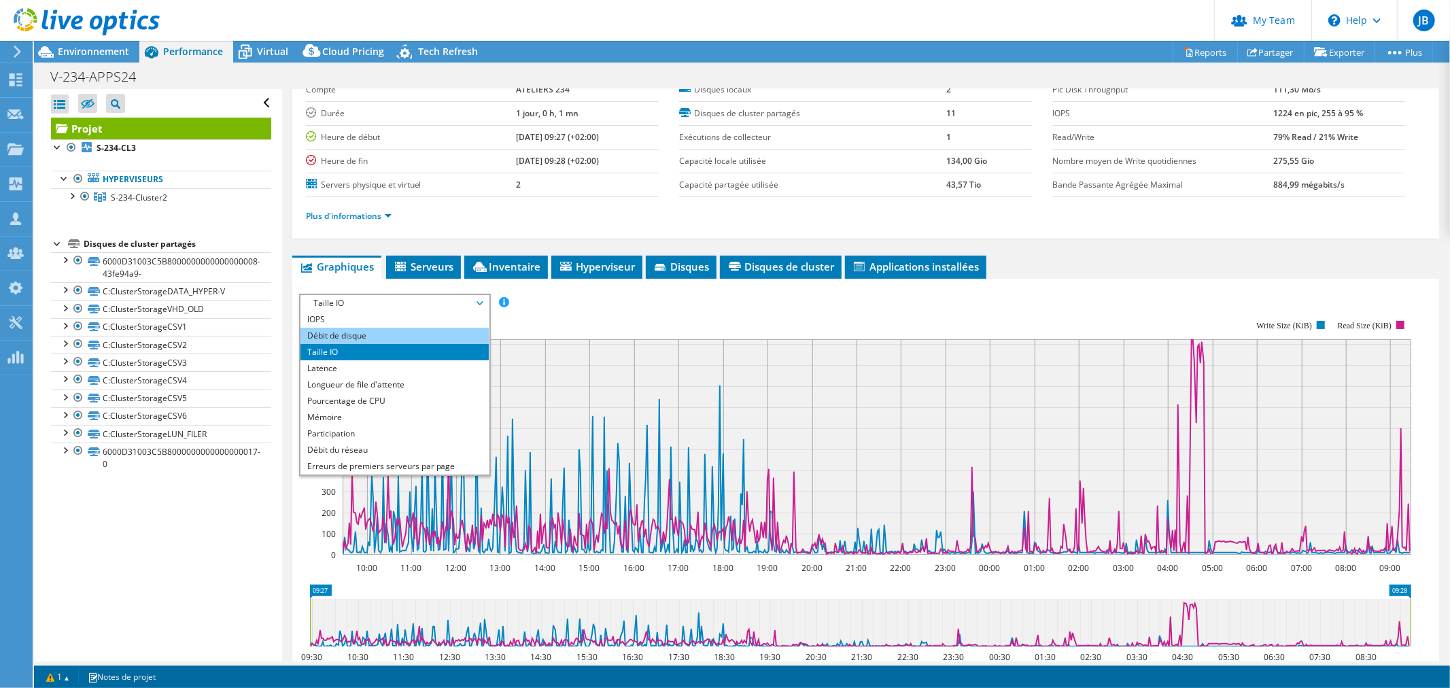
click at [362, 335] on li "Débit de disque" at bounding box center [395, 336] width 188 height 16
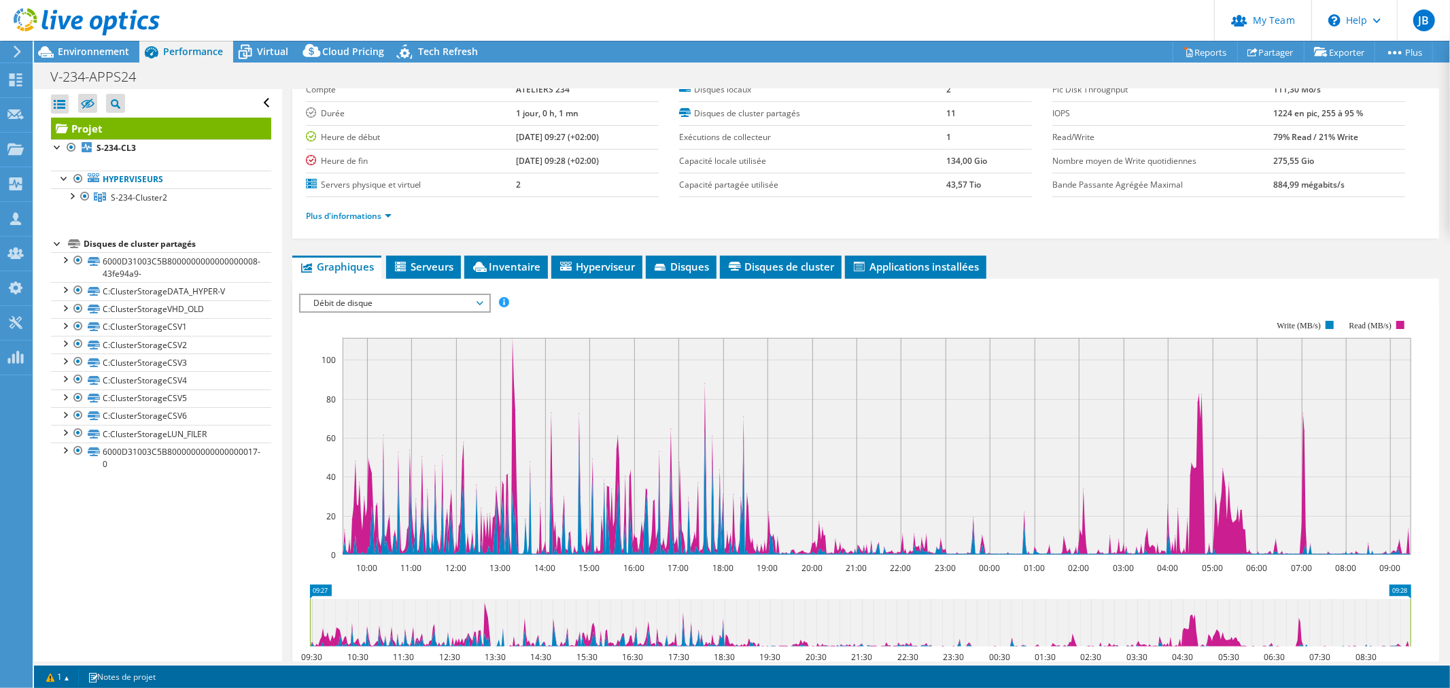
click at [391, 302] on span "Débit de disque" at bounding box center [394, 303] width 175 height 16
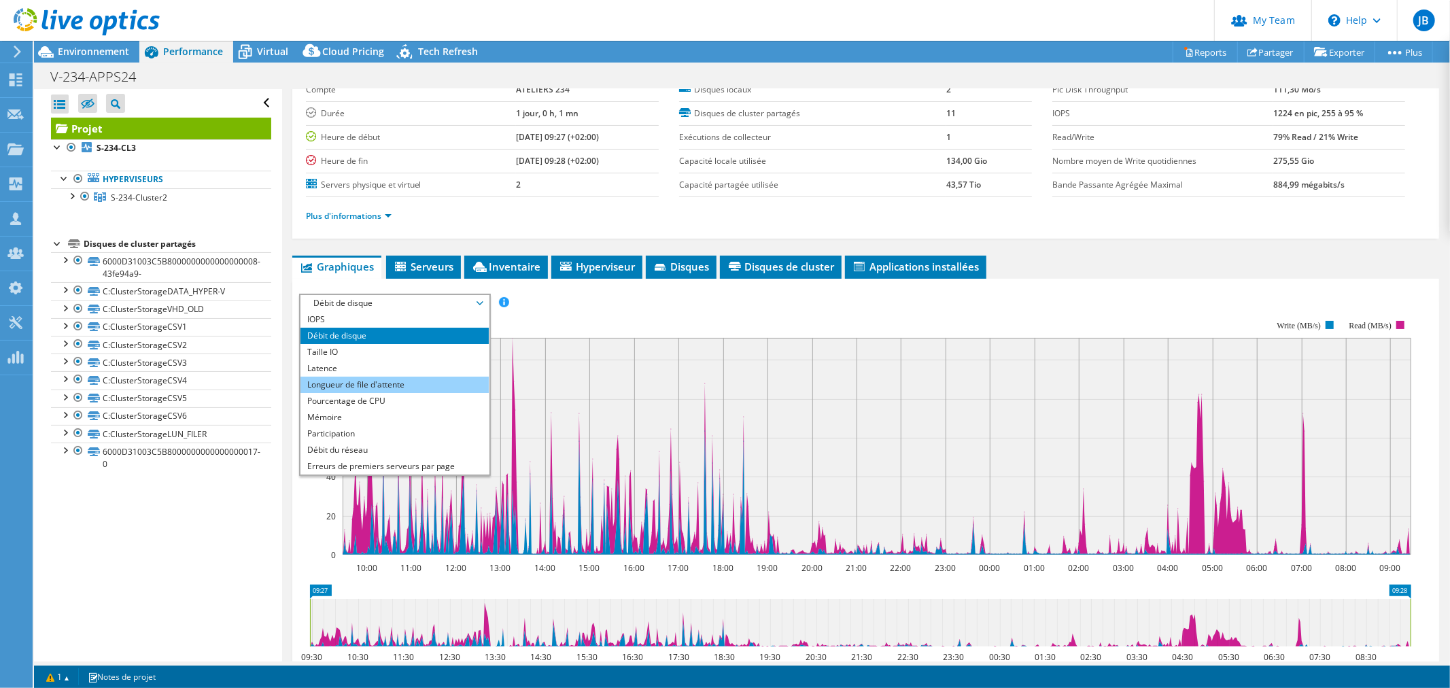
click at [364, 382] on li "Longueur de file d'attente" at bounding box center [395, 385] width 188 height 16
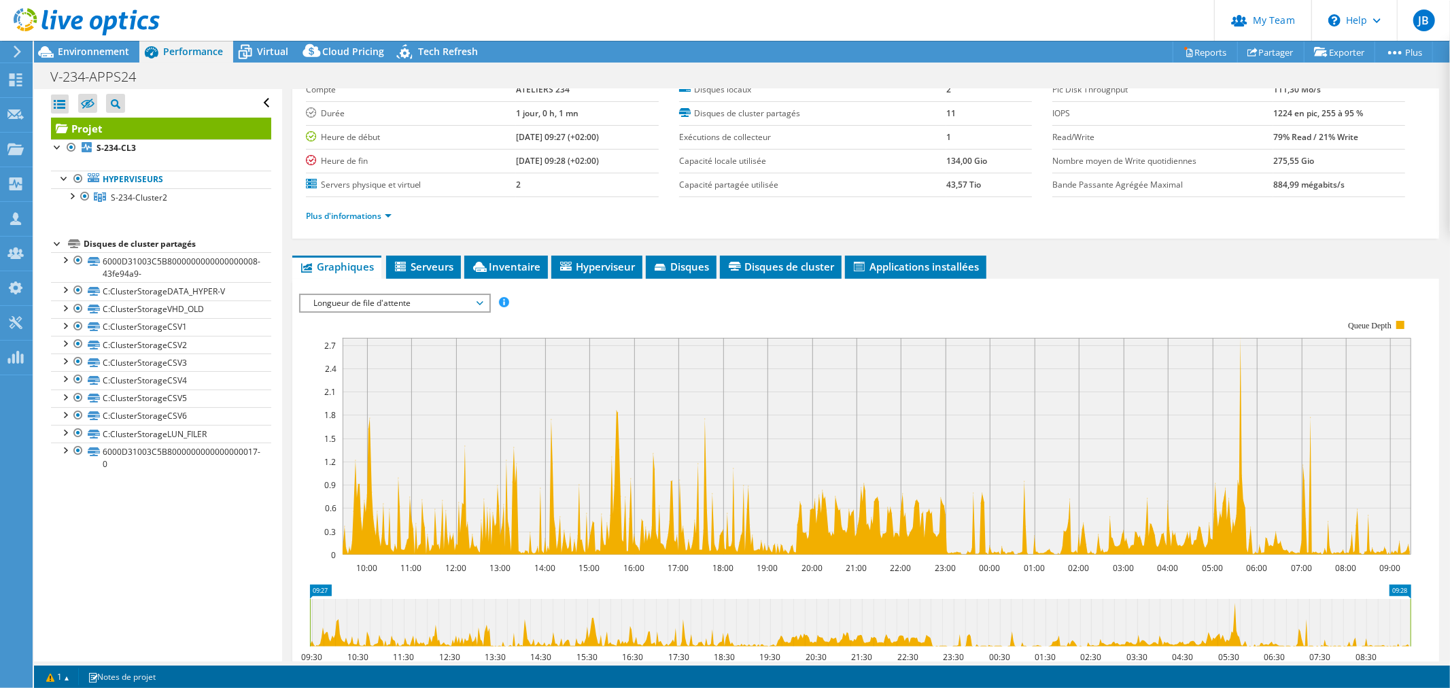
scroll to position [151, 0]
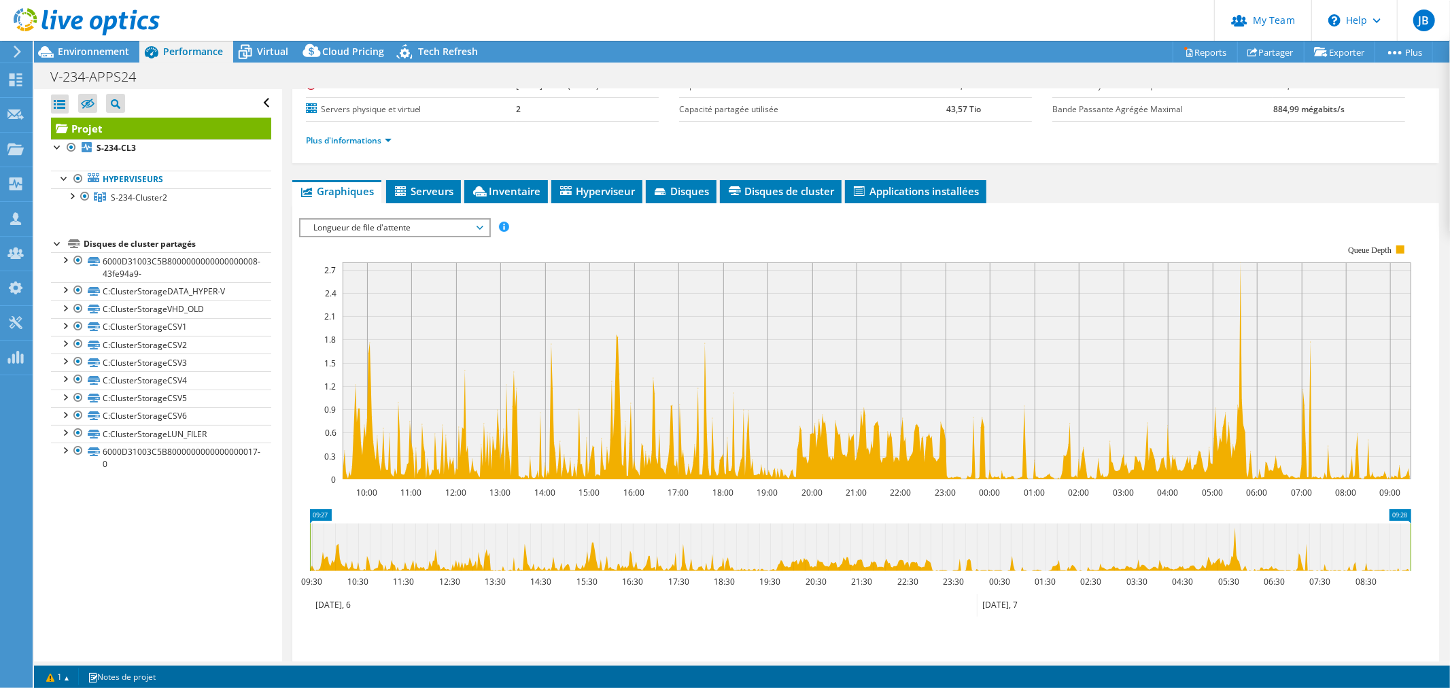
click at [399, 222] on span "Longueur de file d'attente" at bounding box center [394, 228] width 175 height 16
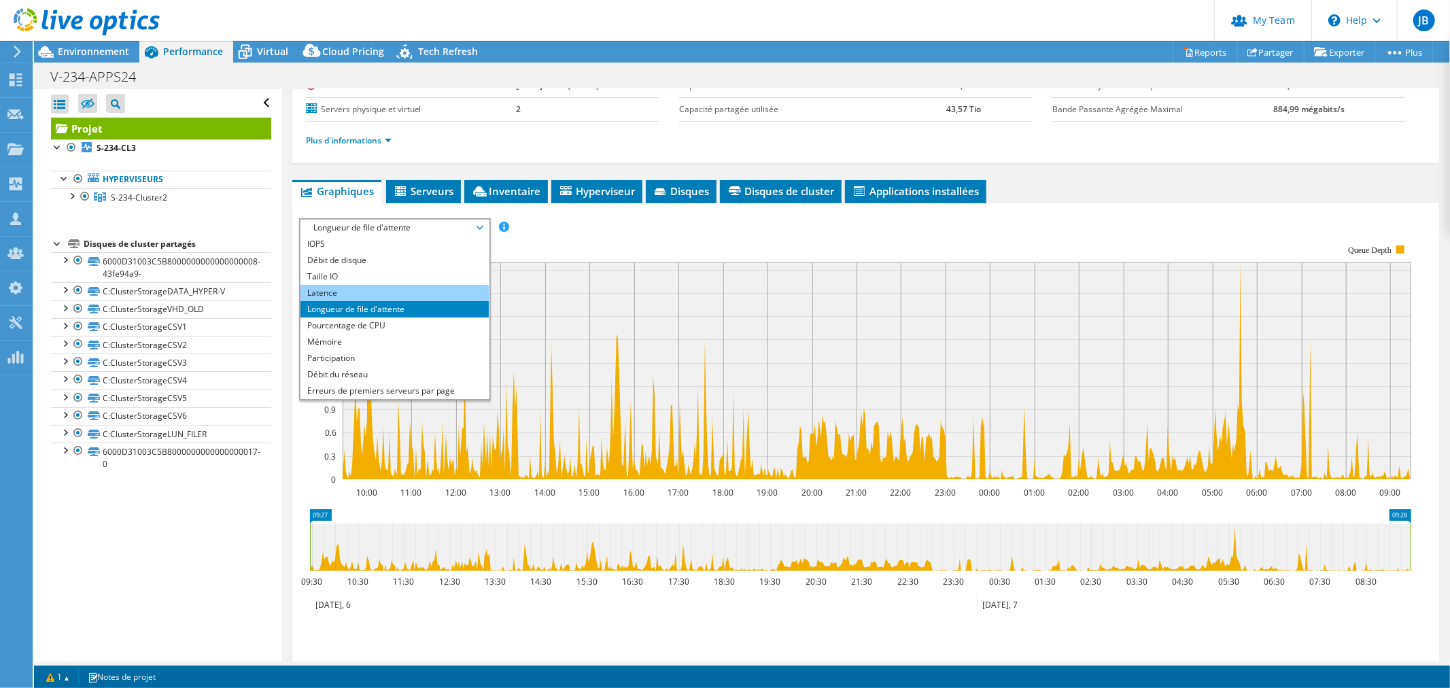
click at [334, 285] on li "Latence" at bounding box center [395, 293] width 188 height 16
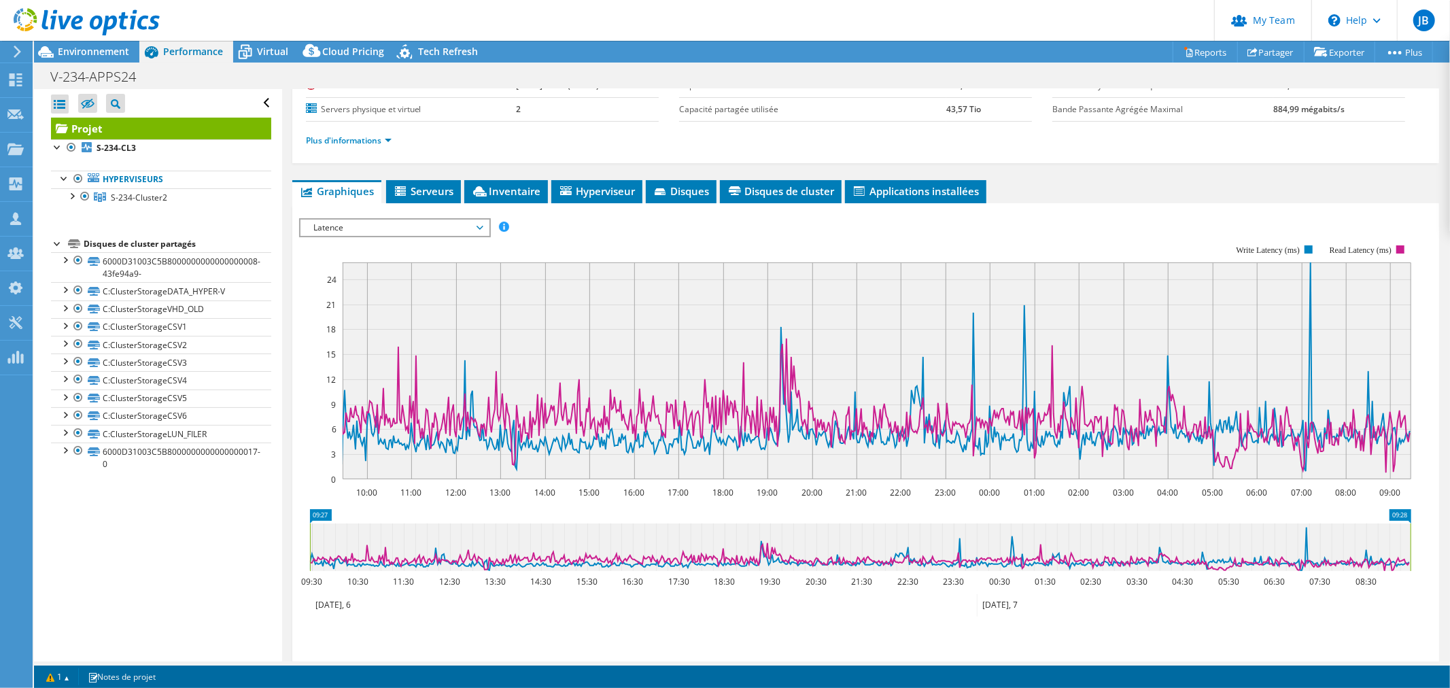
click at [427, 220] on span "Latence" at bounding box center [394, 228] width 175 height 16
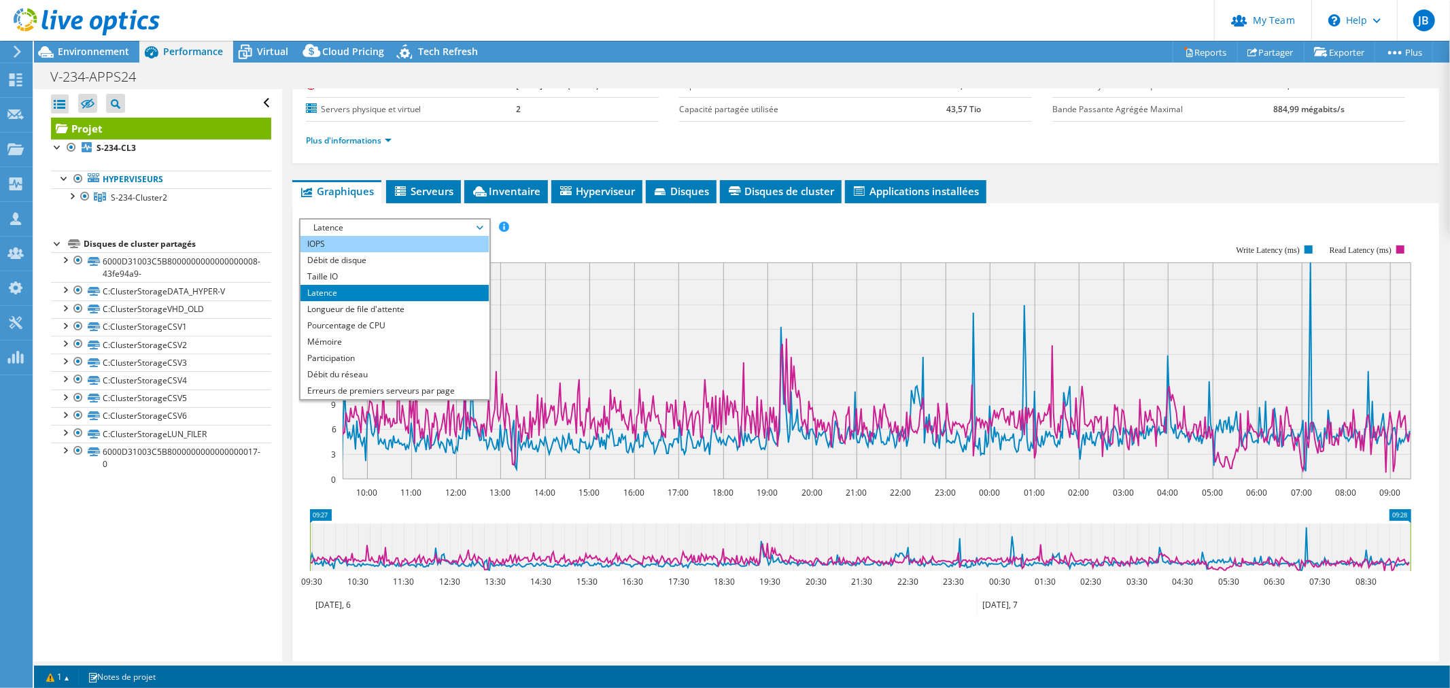
click at [333, 243] on li "IOPS" at bounding box center [395, 244] width 188 height 16
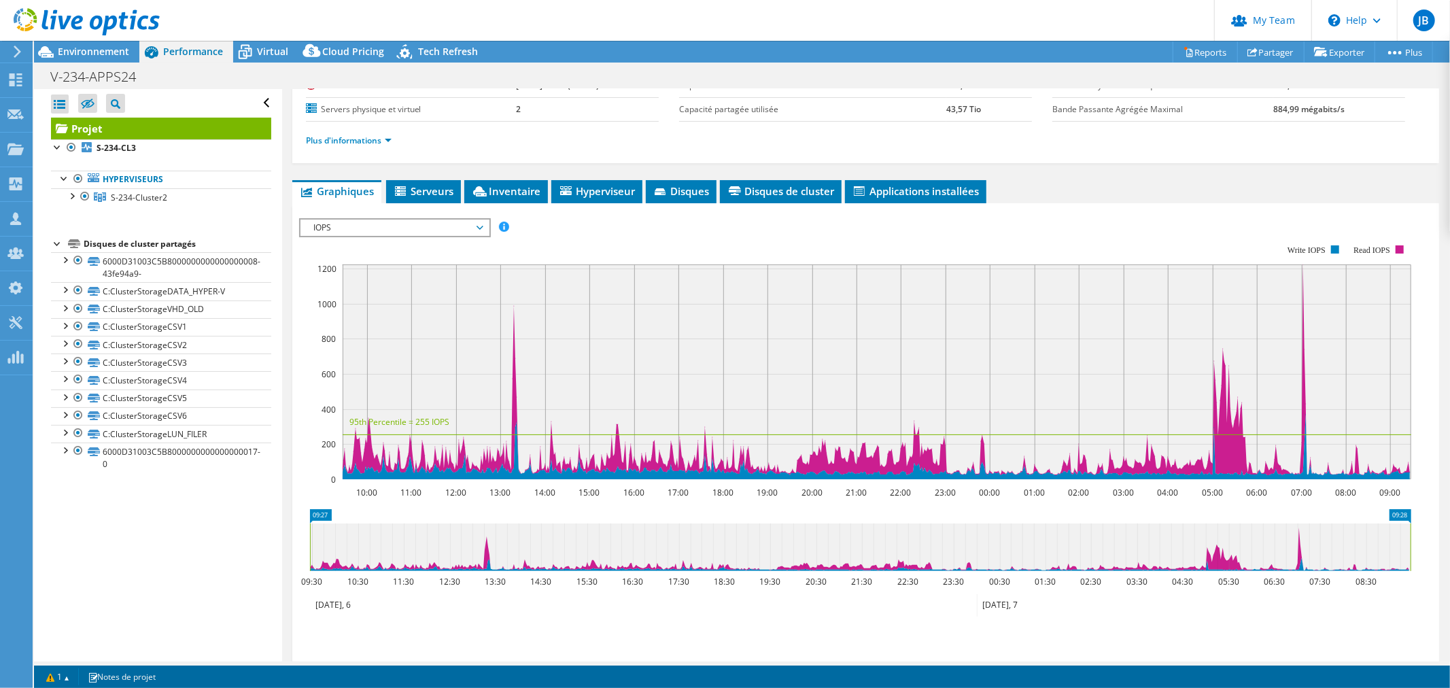
drag, startPoint x: 1409, startPoint y: 546, endPoint x: 1417, endPoint y: 545, distance: 8.2
click at [1416, 545] on icon "09:27 09:28 09:30 10:30 11:30 12:30 13:30 14:30 15:30 16:30 17:30 18:30 19:30 2…" at bounding box center [860, 563] width 1123 height 109
click at [412, 191] on span "Serveurs" at bounding box center [423, 191] width 61 height 14
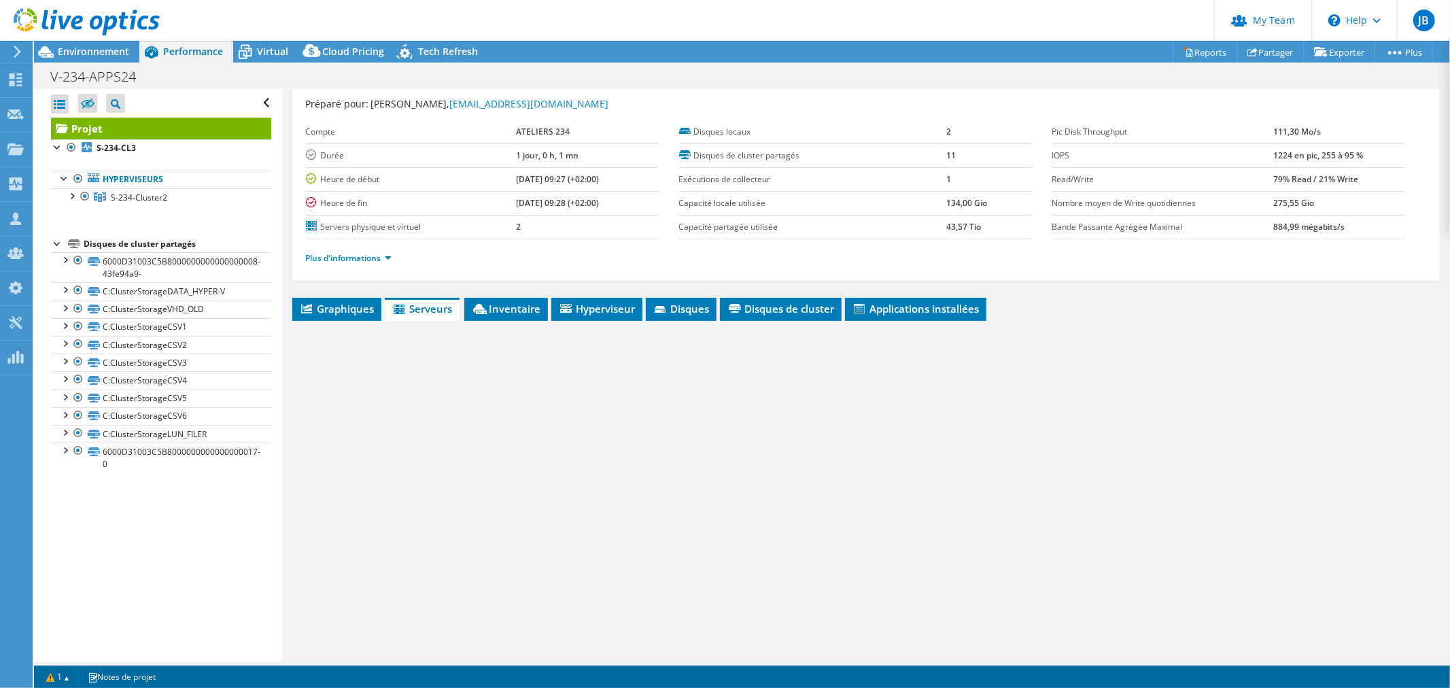
scroll to position [32, 0]
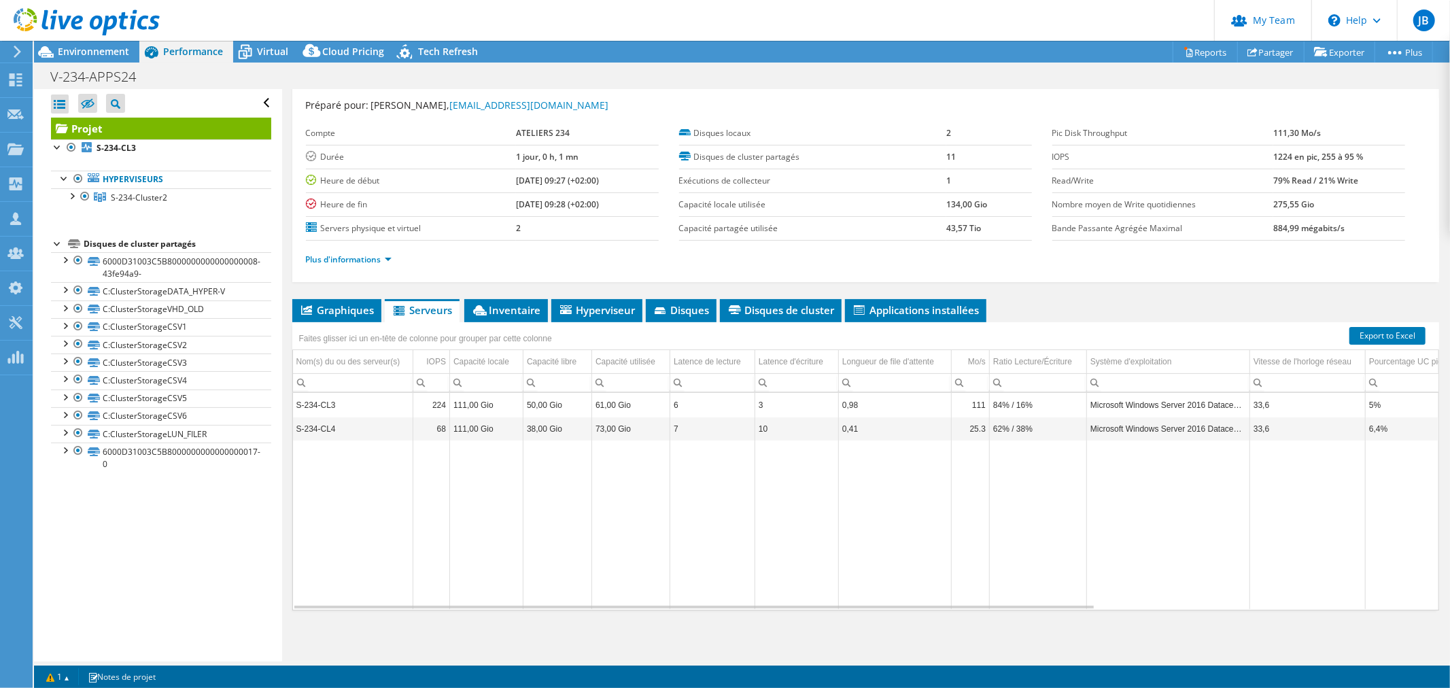
click at [287, 252] on div "Projet Détails Préparé pour: [PERSON_NAME], [PERSON_NAME][EMAIL_ADDRESS][DOMAIN…" at bounding box center [866, 360] width 1168 height 606
click at [327, 254] on link "Plus d'informations" at bounding box center [349, 260] width 86 height 12
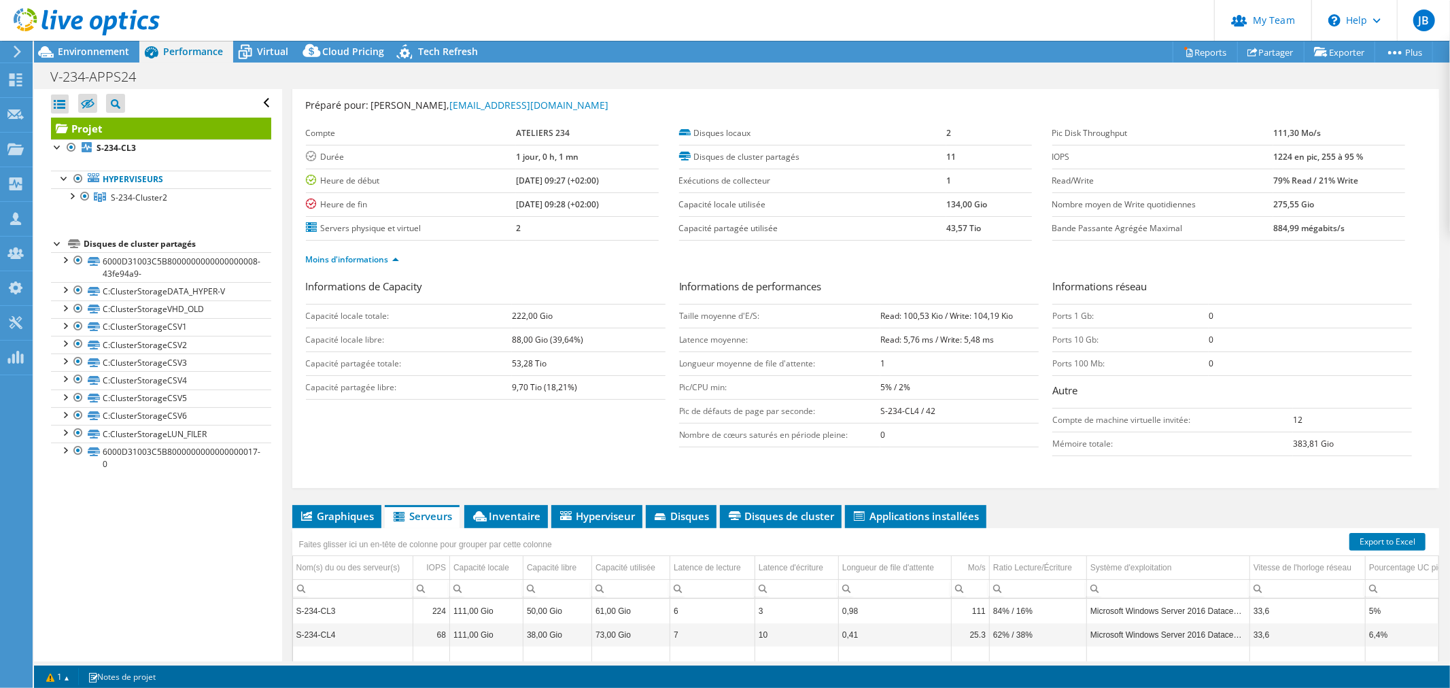
click at [923, 313] on b "Read: 100,53 Kio / Write: 104,19 Kio" at bounding box center [947, 316] width 133 height 12
drag, startPoint x: 900, startPoint y: 313, endPoint x: 936, endPoint y: 313, distance: 36.0
click at [936, 313] on b "Read: 100,53 Kio / Write: 104,19 Kio" at bounding box center [947, 316] width 133 height 12
copy b "100,53 Kio"
click at [101, 55] on span "Environnement" at bounding box center [93, 51] width 71 height 13
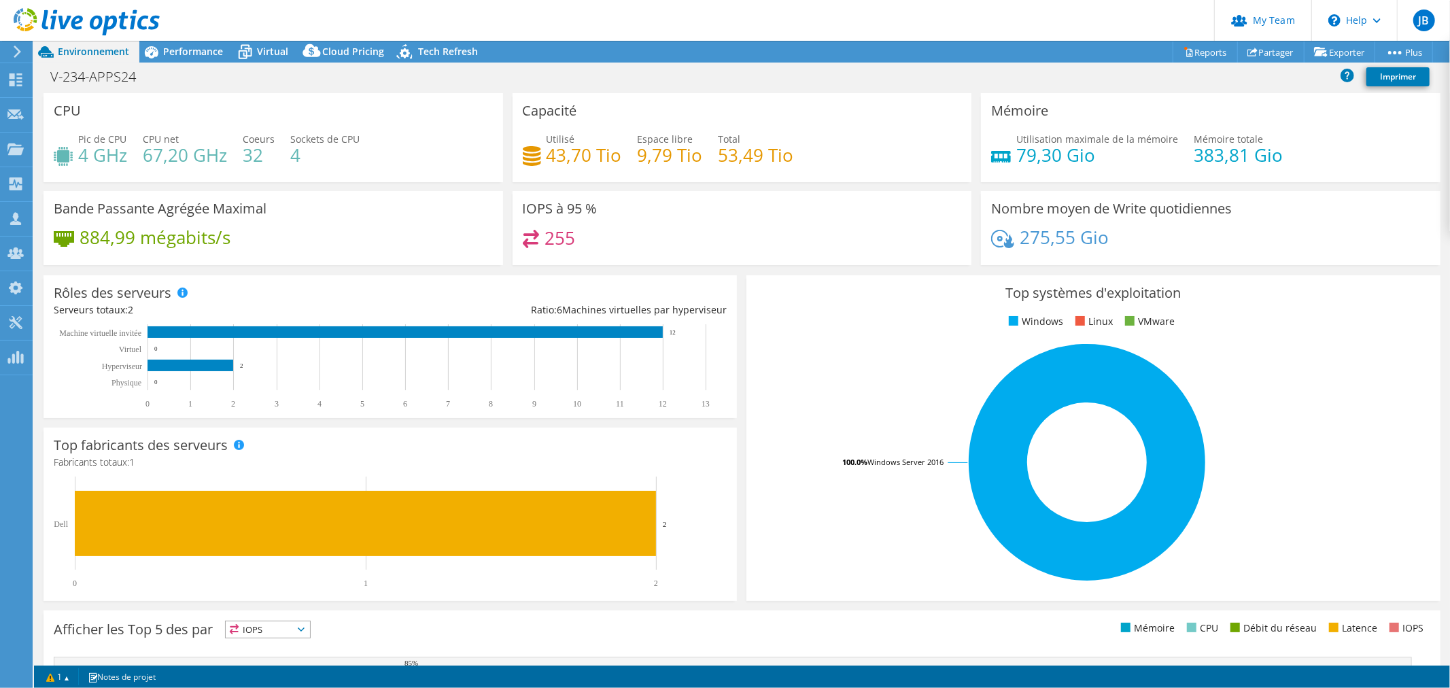
click at [429, 260] on div "Bande [PERSON_NAME] Agrégée Maximal 884,99 mégabits/s" at bounding box center [274, 228] width 460 height 74
click at [636, 173] on div "Utilisé 43,70 Tio Espace libre 9,79 Tio Total 53,49 Tio" at bounding box center [742, 154] width 439 height 44
click at [824, 260] on div "IOPS à 95 % 255" at bounding box center [743, 228] width 460 height 74
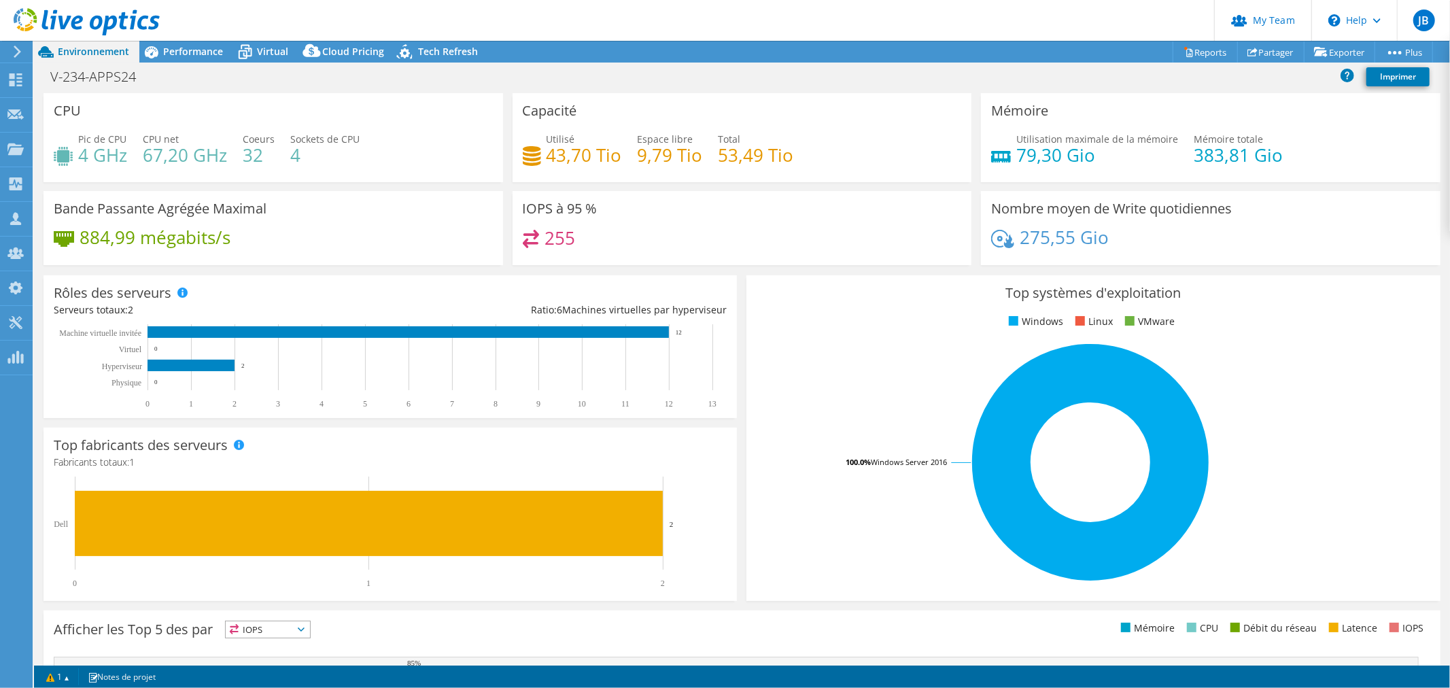
click at [418, 248] on div "884,99 mégabits/s" at bounding box center [273, 244] width 439 height 29
click at [256, 52] on icon at bounding box center [245, 52] width 24 height 24
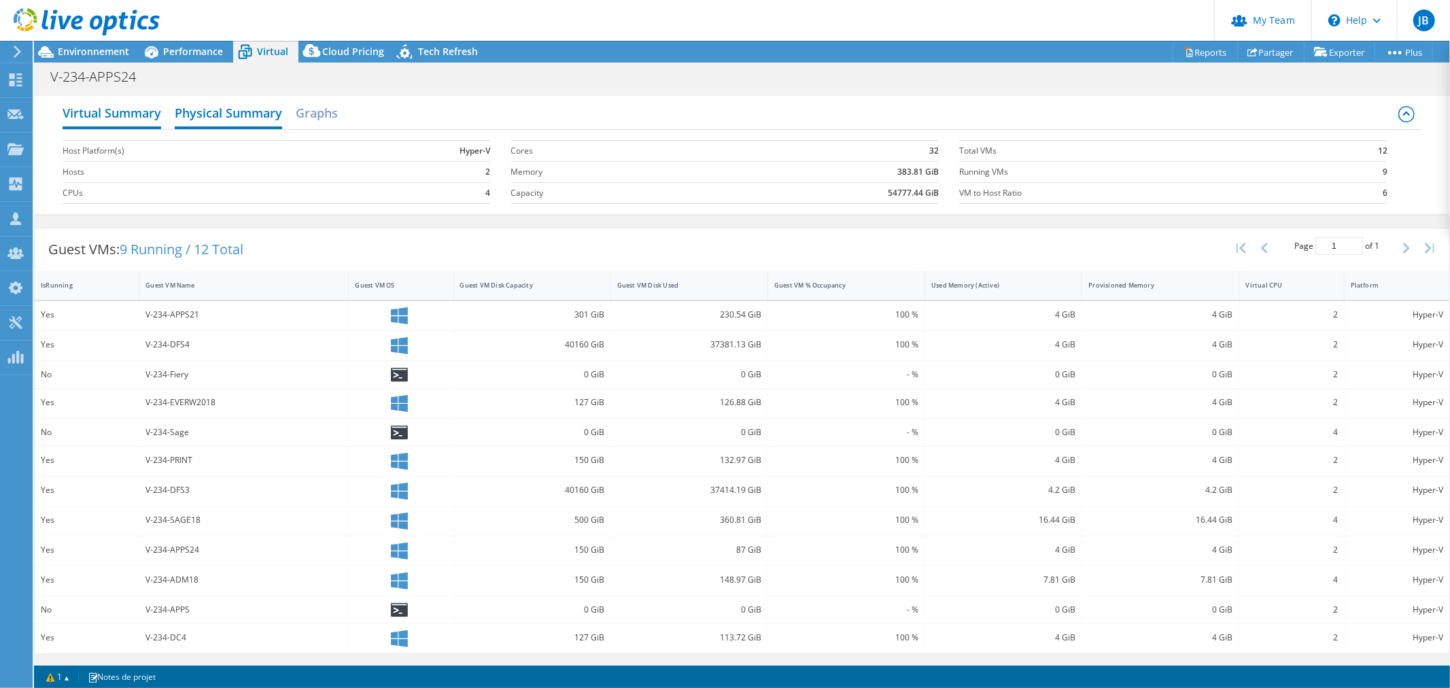
click at [133, 111] on h2 "Virtual Summary" at bounding box center [112, 114] width 99 height 30
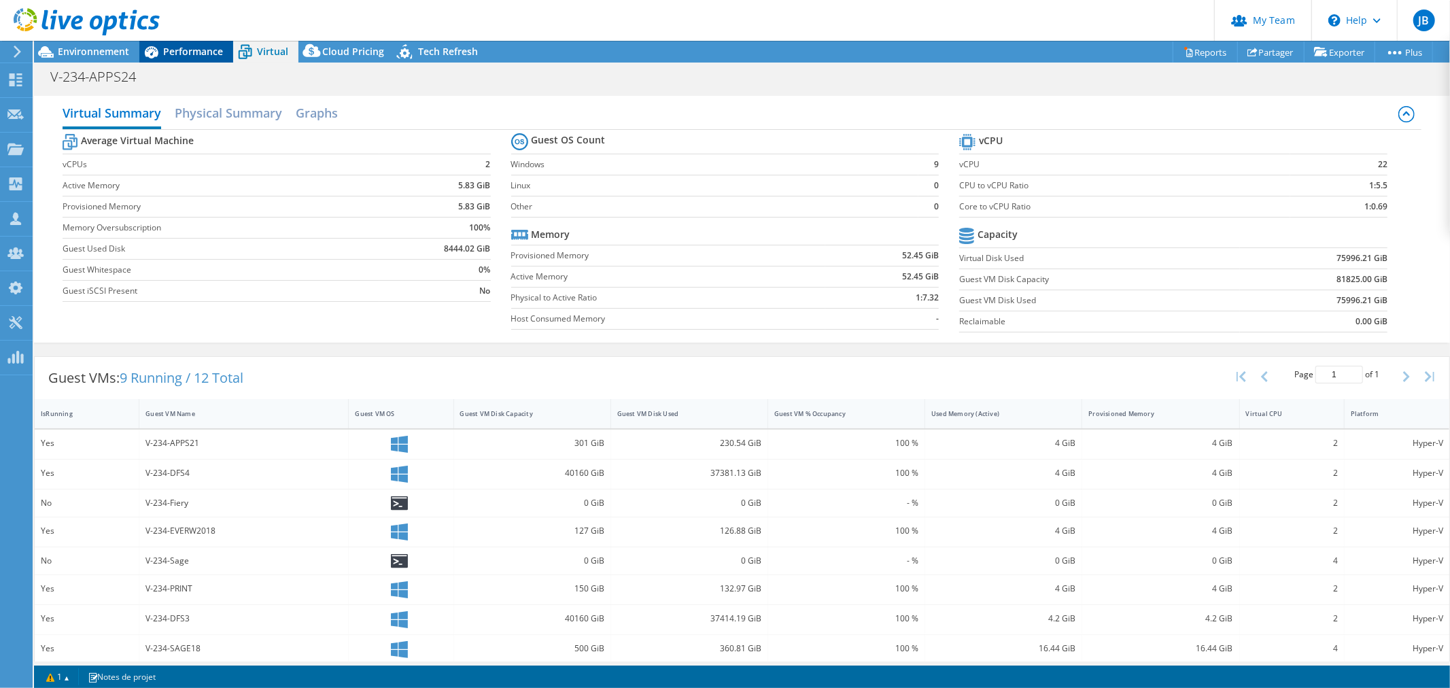
click at [203, 53] on span "Performance" at bounding box center [193, 51] width 60 height 13
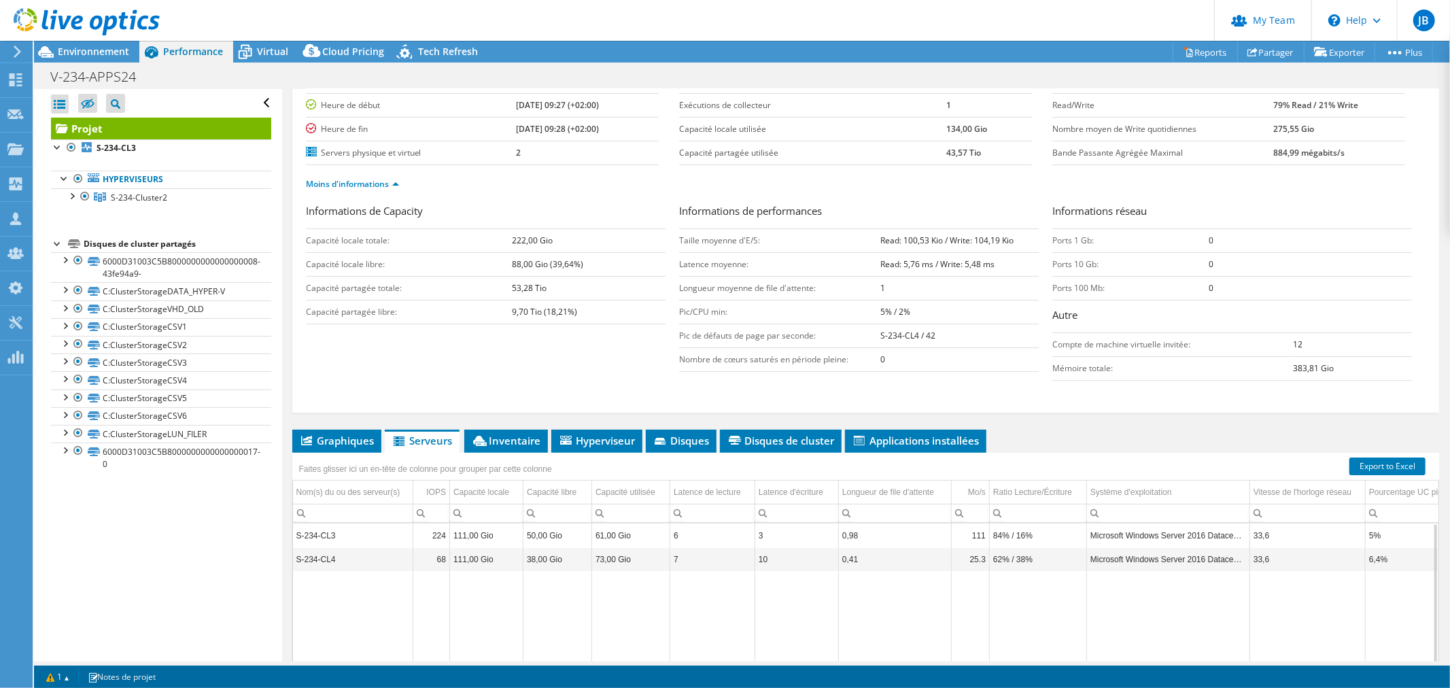
scroll to position [0, 0]
